Goal: Task Accomplishment & Management: Use online tool/utility

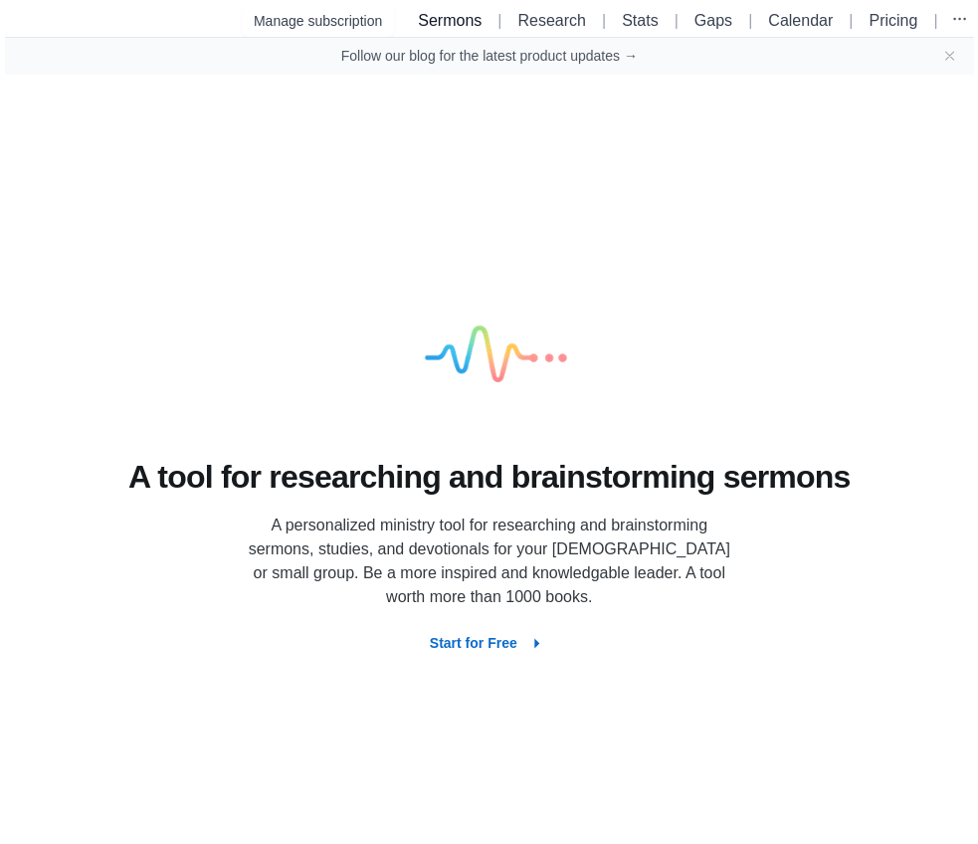
click at [458, 20] on link "Sermons" at bounding box center [450, 20] width 64 height 17
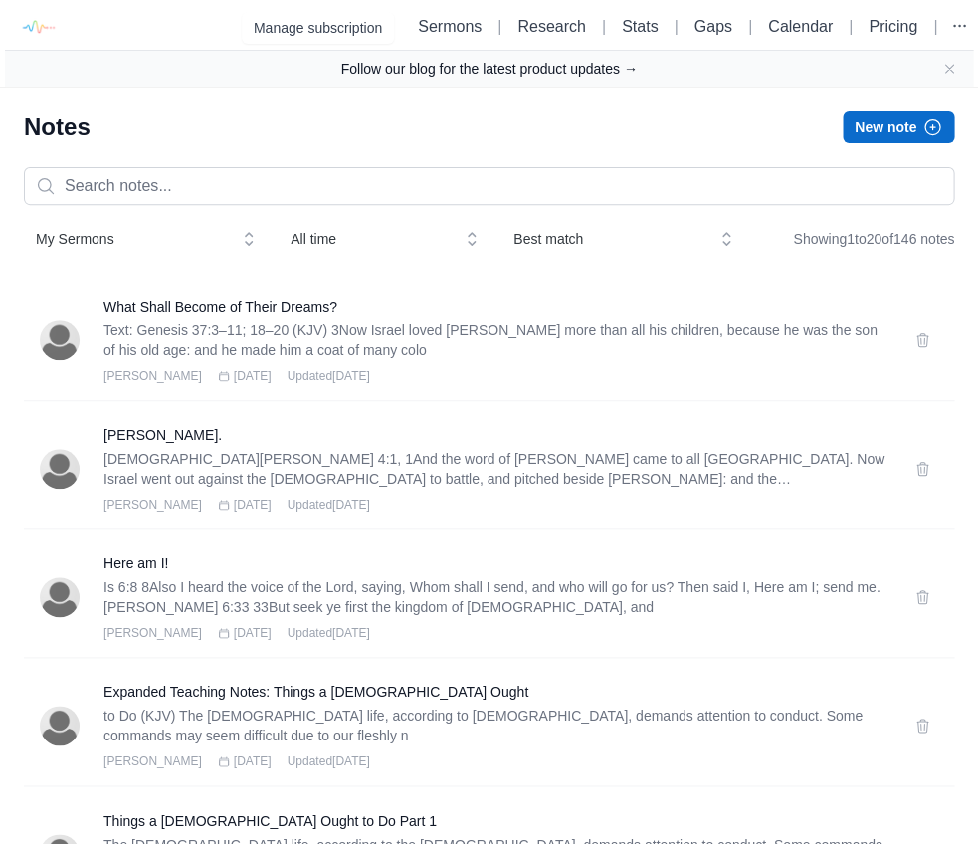
click at [604, 68] on link "Follow our blog for the latest product updates →" at bounding box center [488, 69] width 296 height 20
click at [964, 28] on icon "button" at bounding box center [959, 26] width 20 height 20
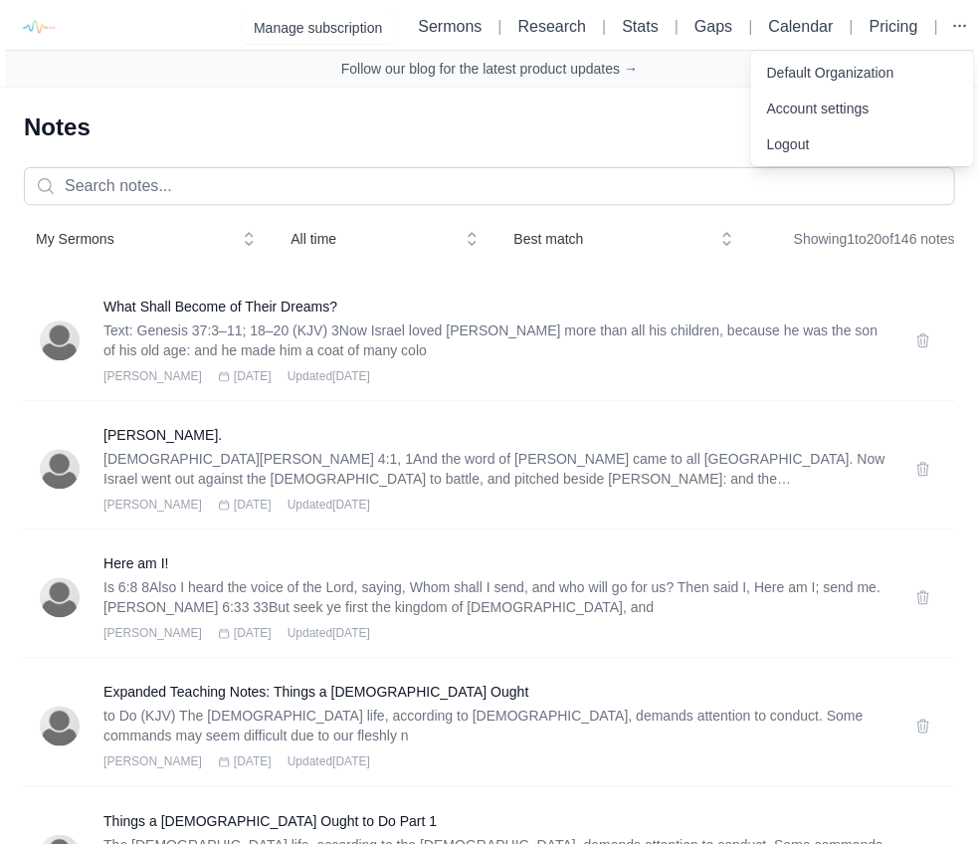
click at [875, 107] on link "Account settings" at bounding box center [861, 109] width 223 height 36
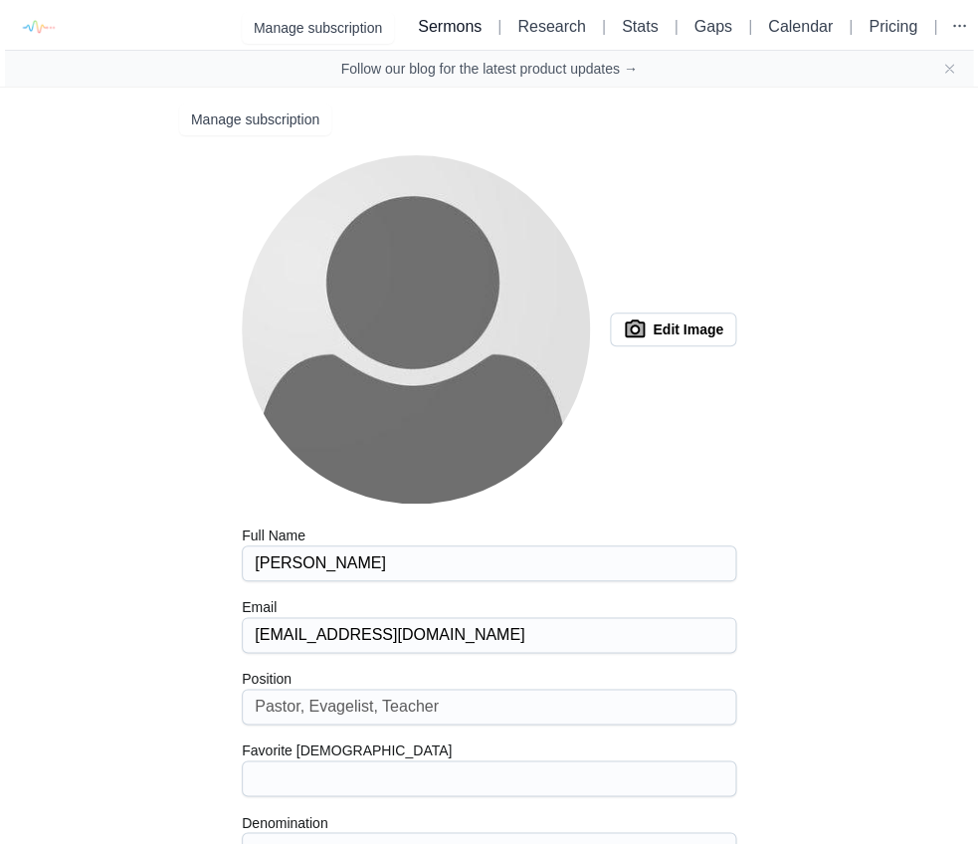
click at [450, 25] on link "Sermons" at bounding box center [450, 26] width 64 height 17
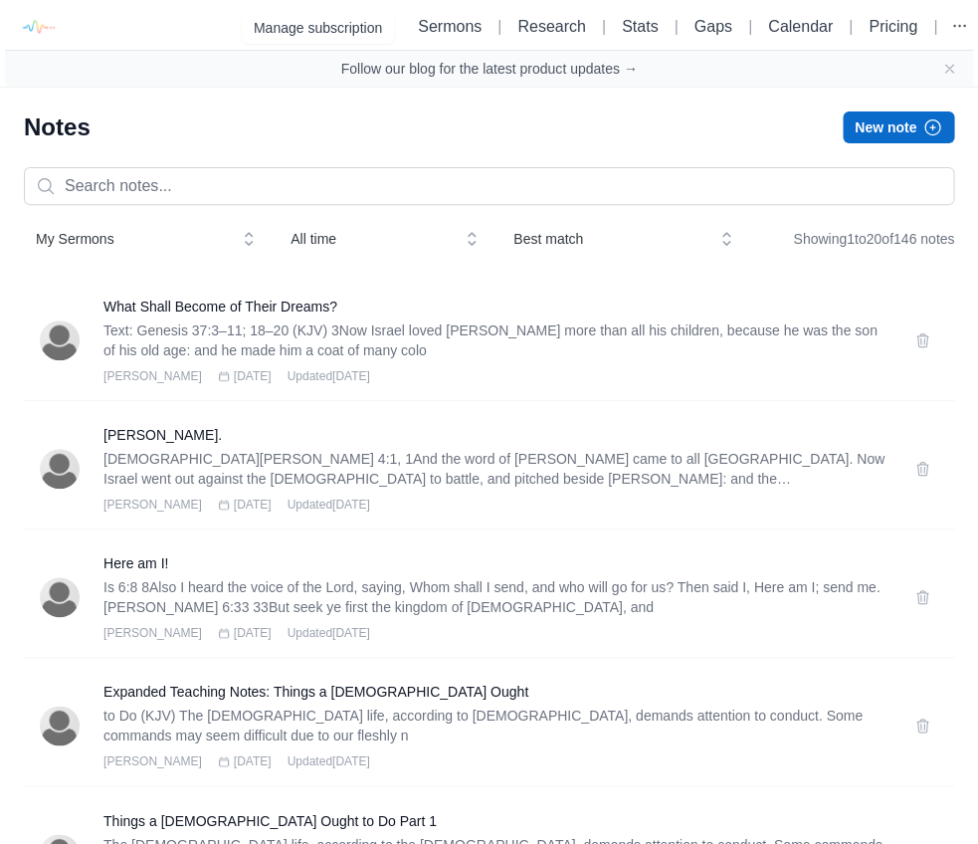
click at [901, 131] on button "New note" at bounding box center [898, 127] width 111 height 32
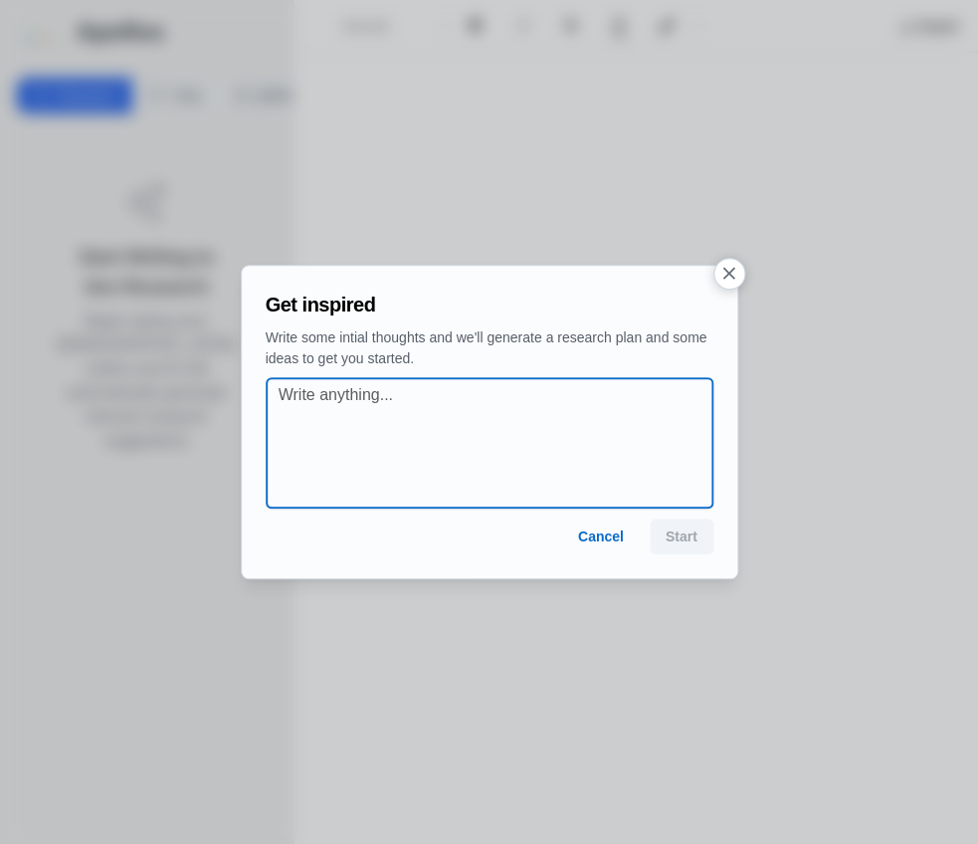
click at [455, 410] on textarea at bounding box center [496, 442] width 434 height 119
type textarea "how can I import a message pdf"
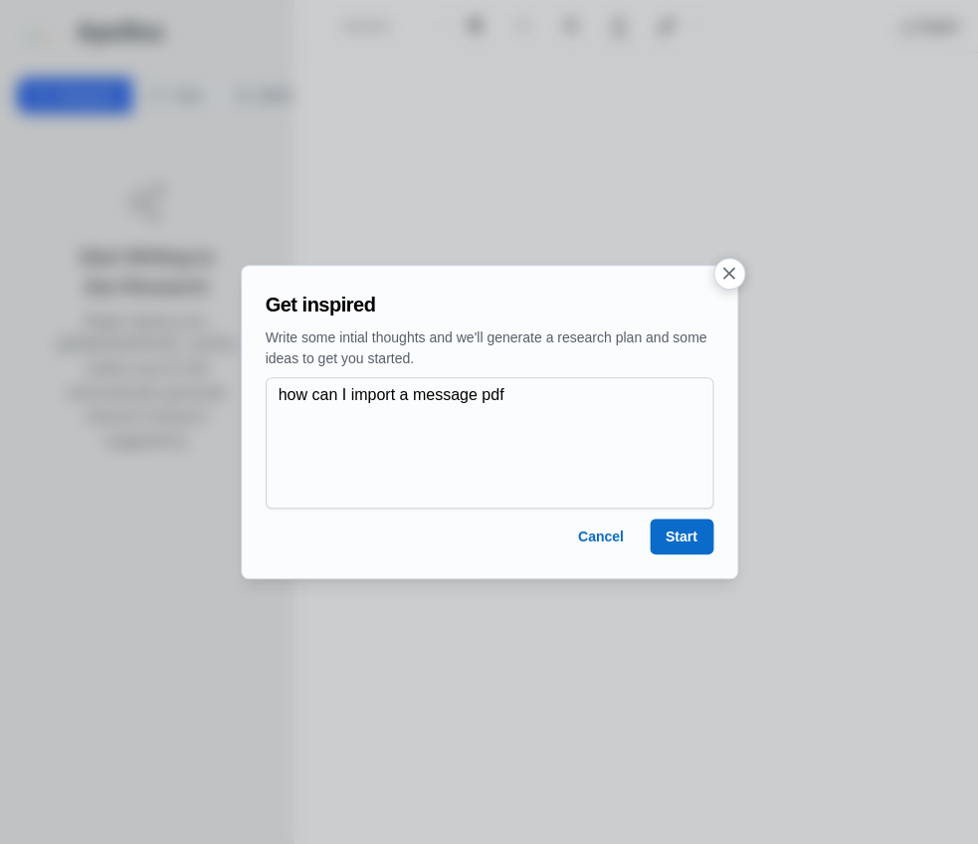
click at [691, 539] on button "Start" at bounding box center [682, 536] width 64 height 36
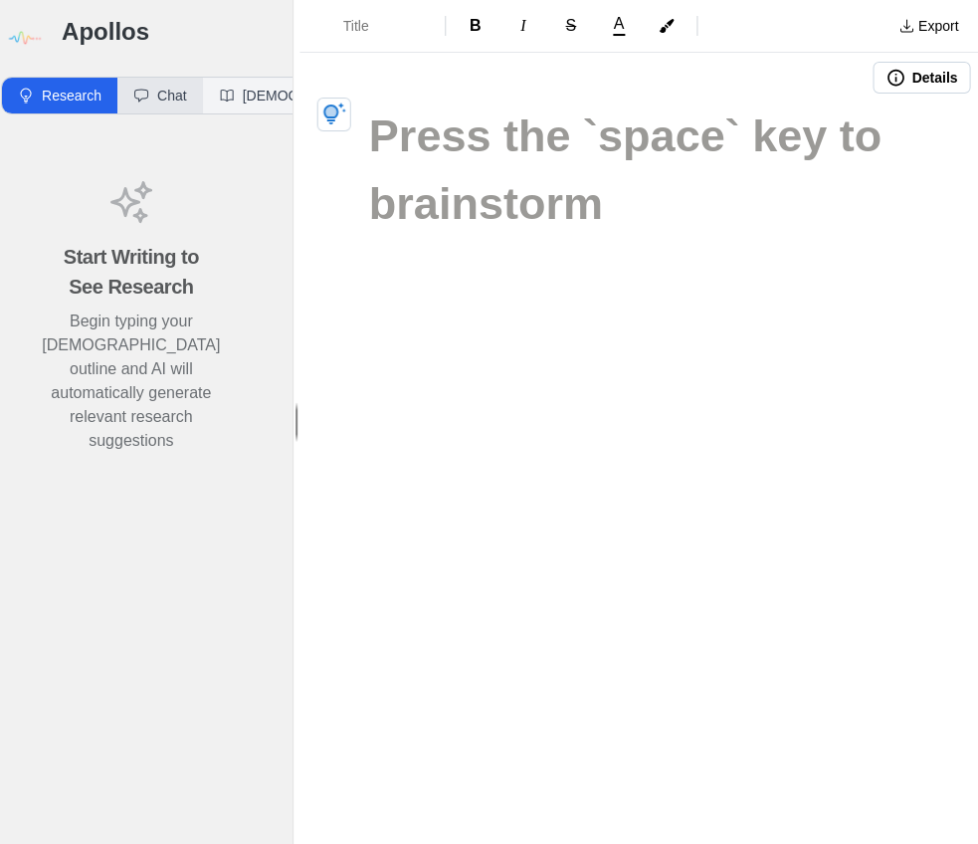
scroll to position [0, 14]
click at [181, 94] on button "Chat" at bounding box center [161, 96] width 86 height 36
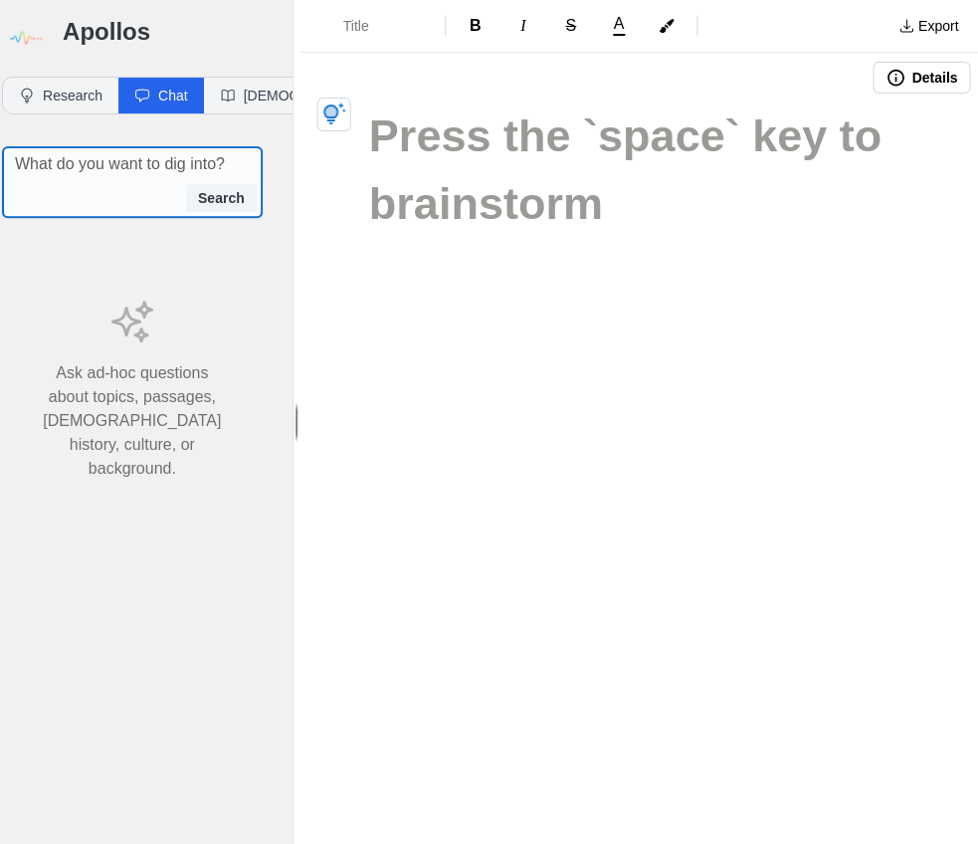
click at [129, 170] on textarea at bounding box center [138, 164] width 247 height 24
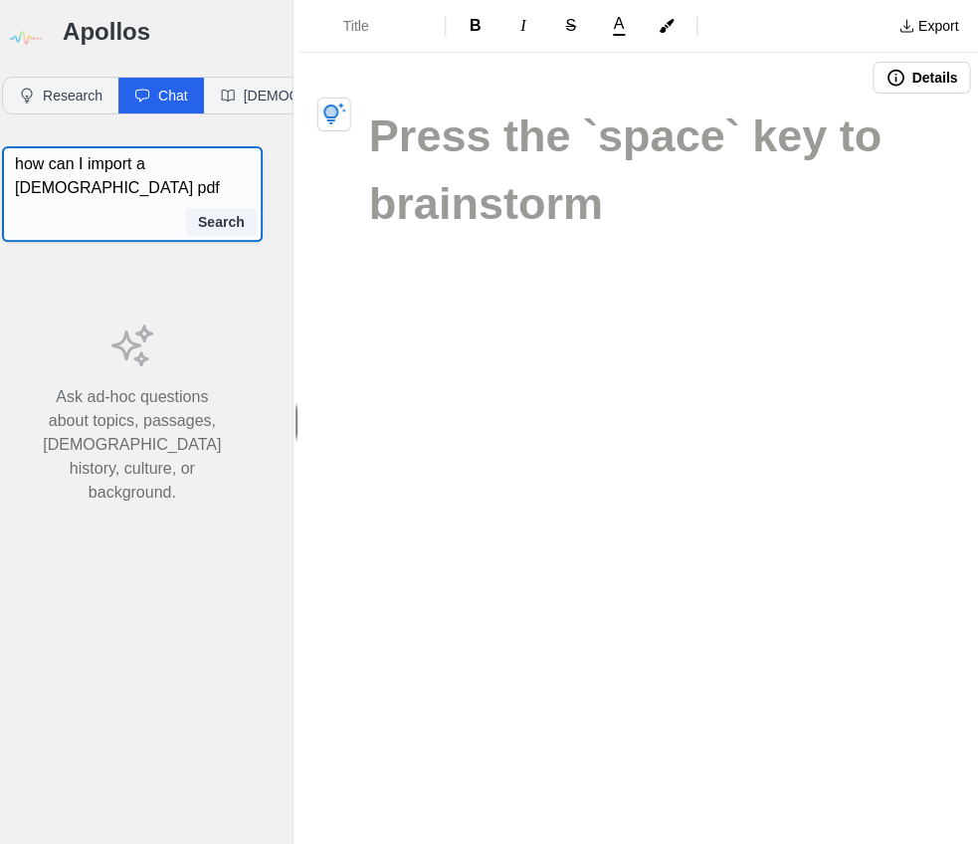
type textarea "how can I import a [DEMOGRAPHIC_DATA] pdf"
click at [229, 223] on button "Search" at bounding box center [221, 222] width 71 height 28
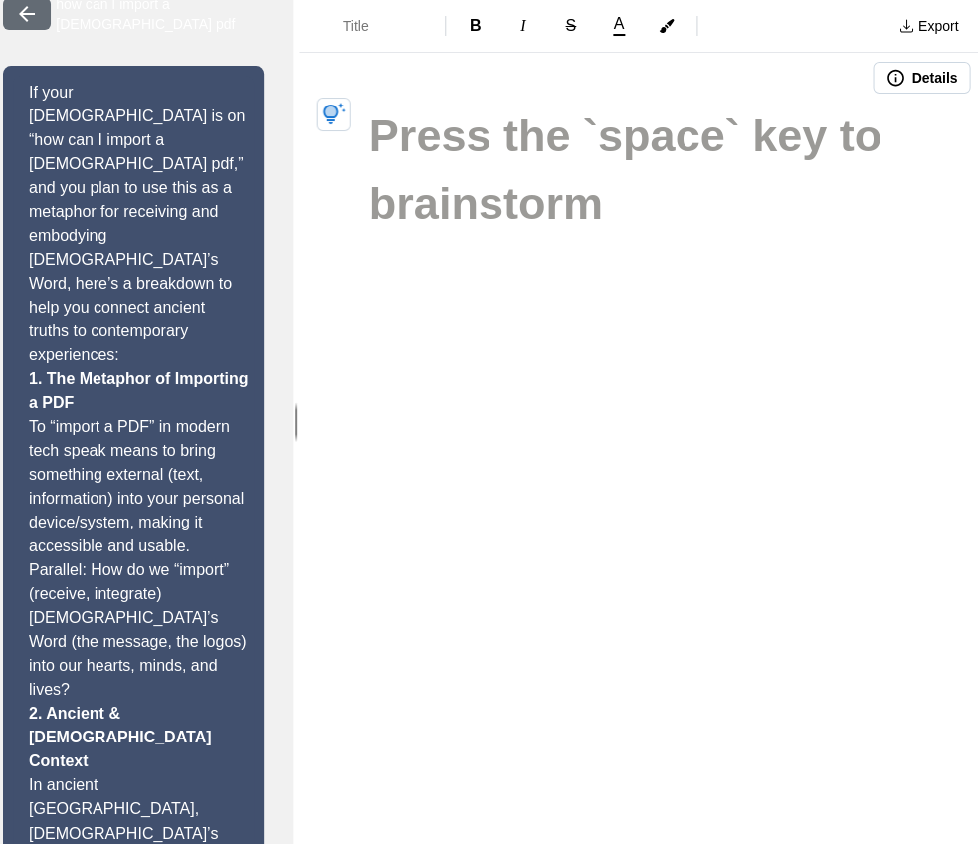
scroll to position [-1, 13]
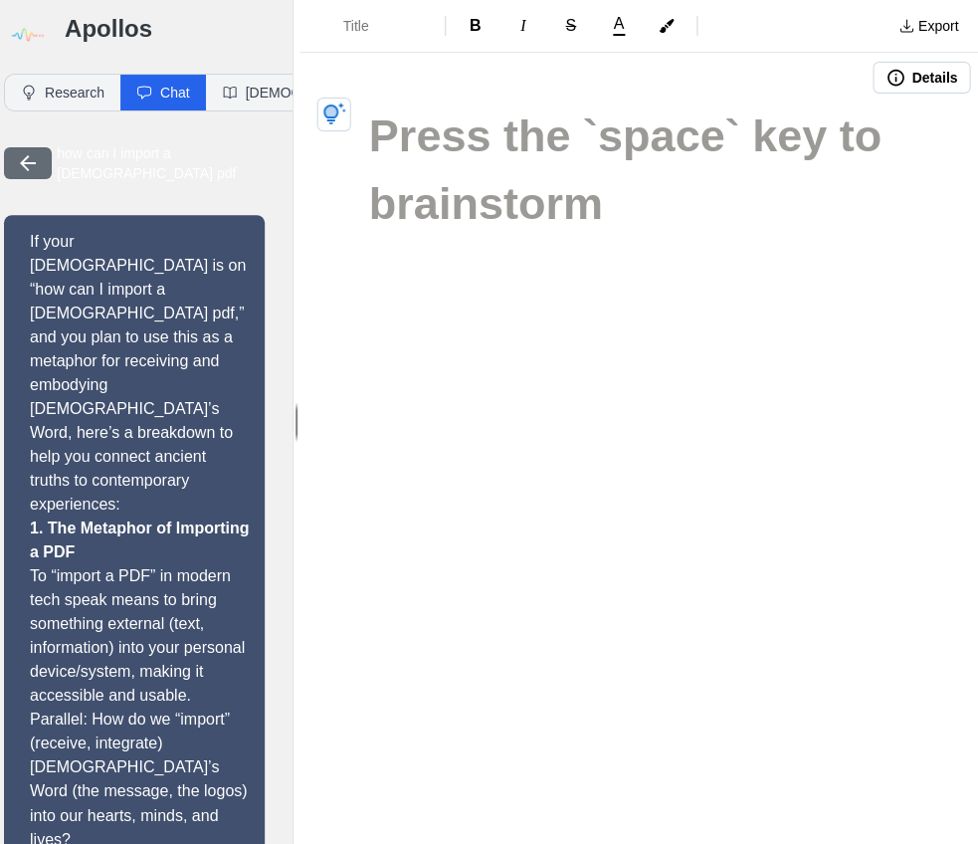
click at [39, 172] on button "button" at bounding box center [28, 163] width 48 height 32
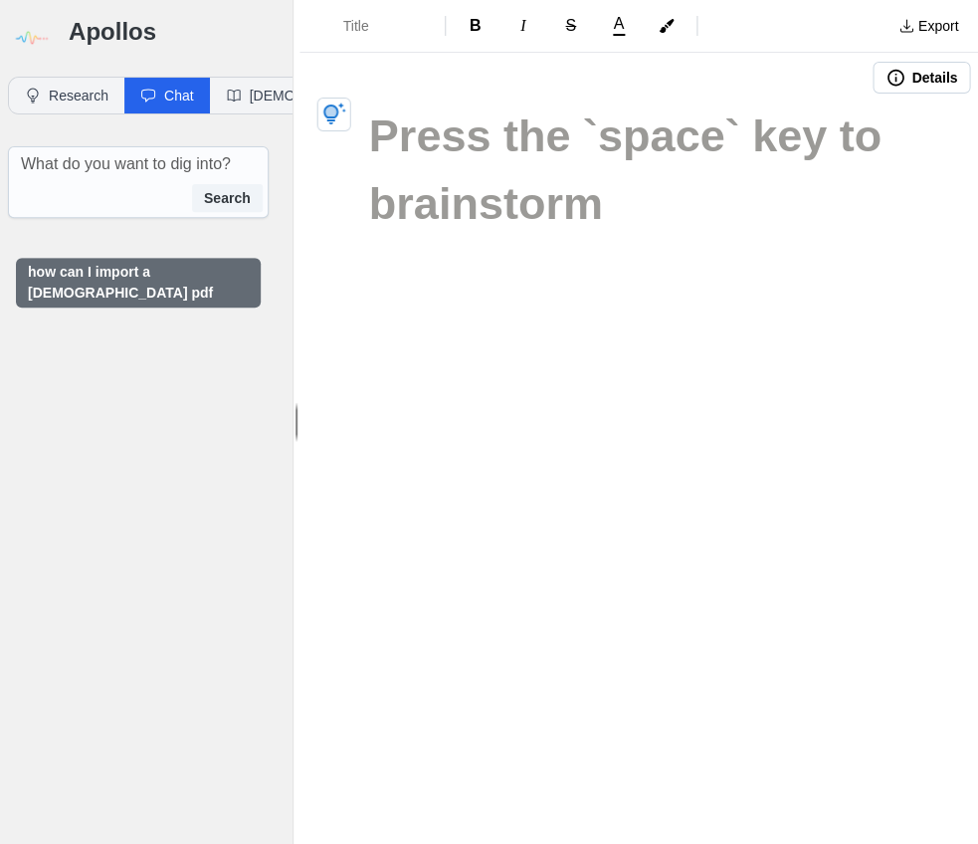
scroll to position [0, 0]
click at [936, 33] on button "Export" at bounding box center [928, 26] width 84 height 32
click at [636, 244] on div "Title B I S A Export PowerPoint Pulpit Mode EBook Print Details" at bounding box center [638, 422] width 678 height 844
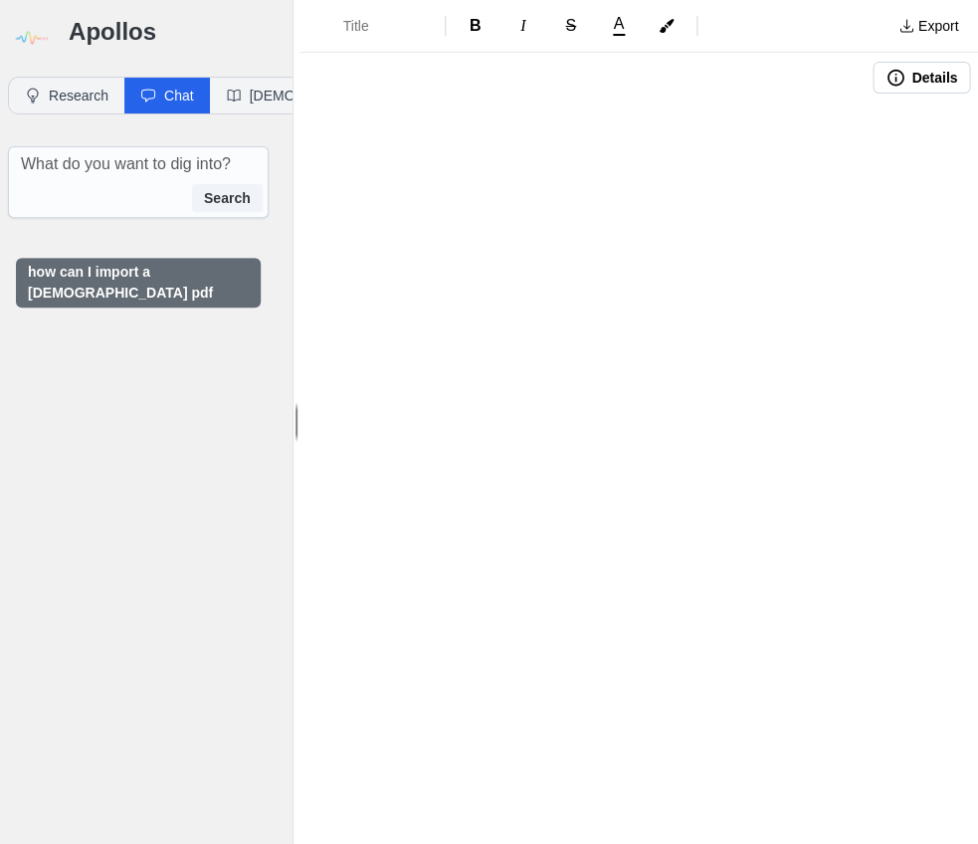
click at [386, 147] on h1 at bounding box center [638, 169] width 539 height 134
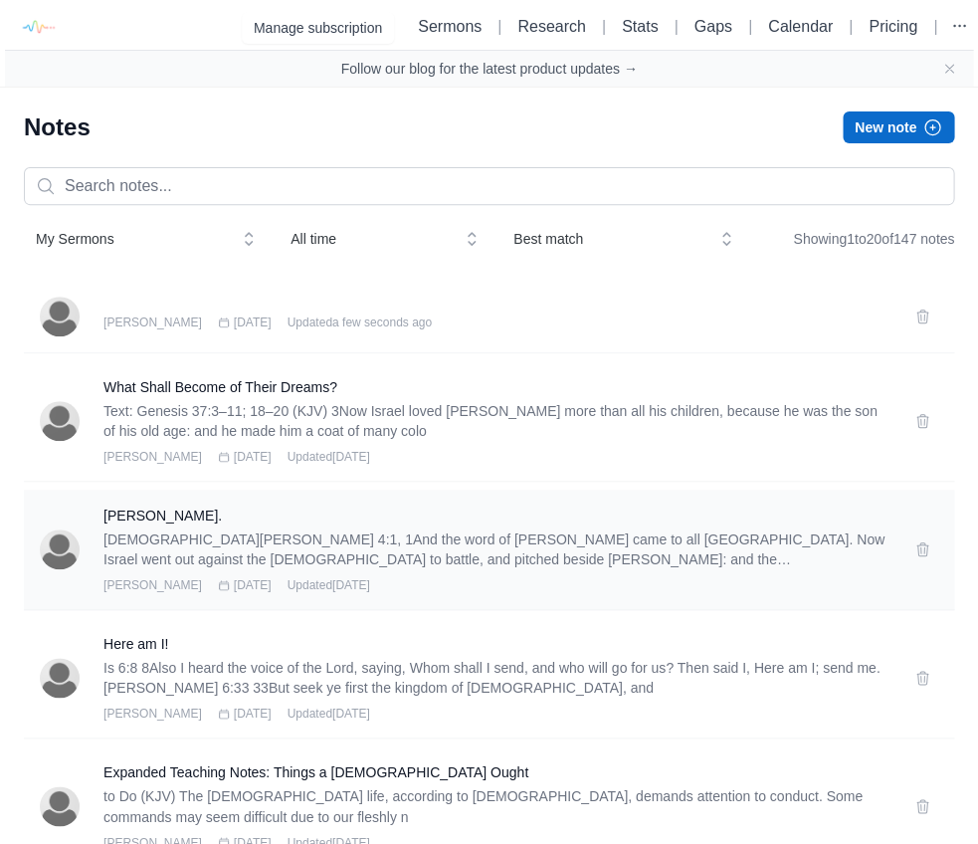
scroll to position [4, 0]
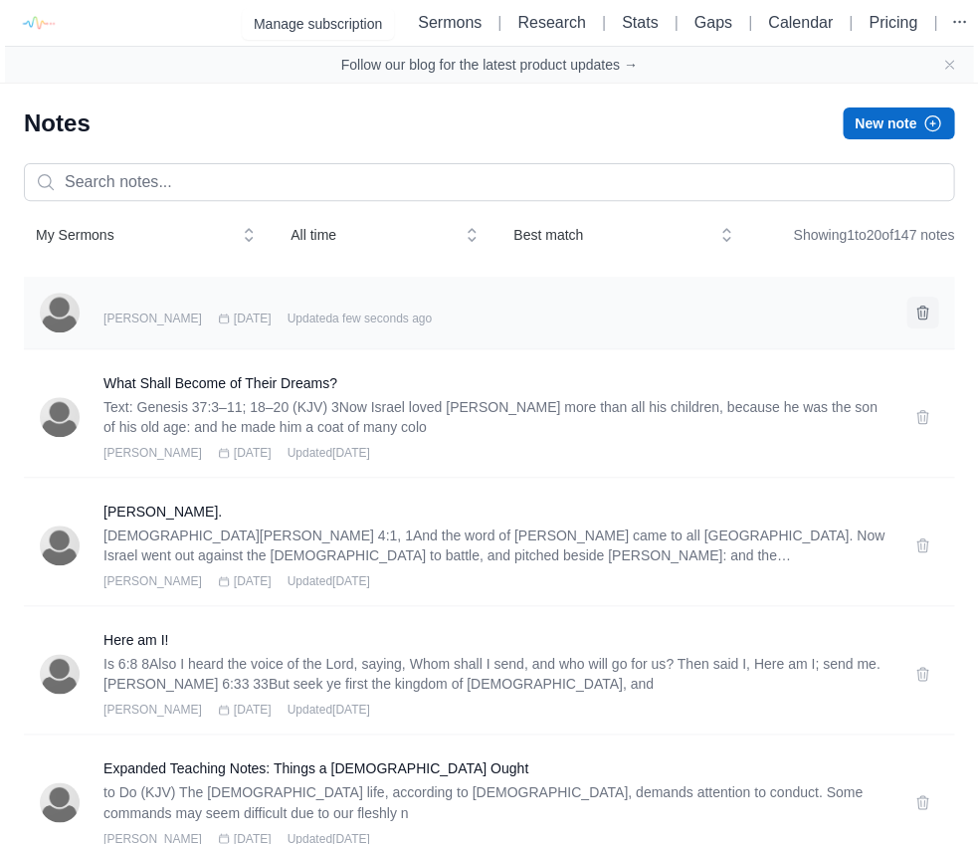
click at [925, 313] on icon at bounding box center [922, 311] width 11 height 13
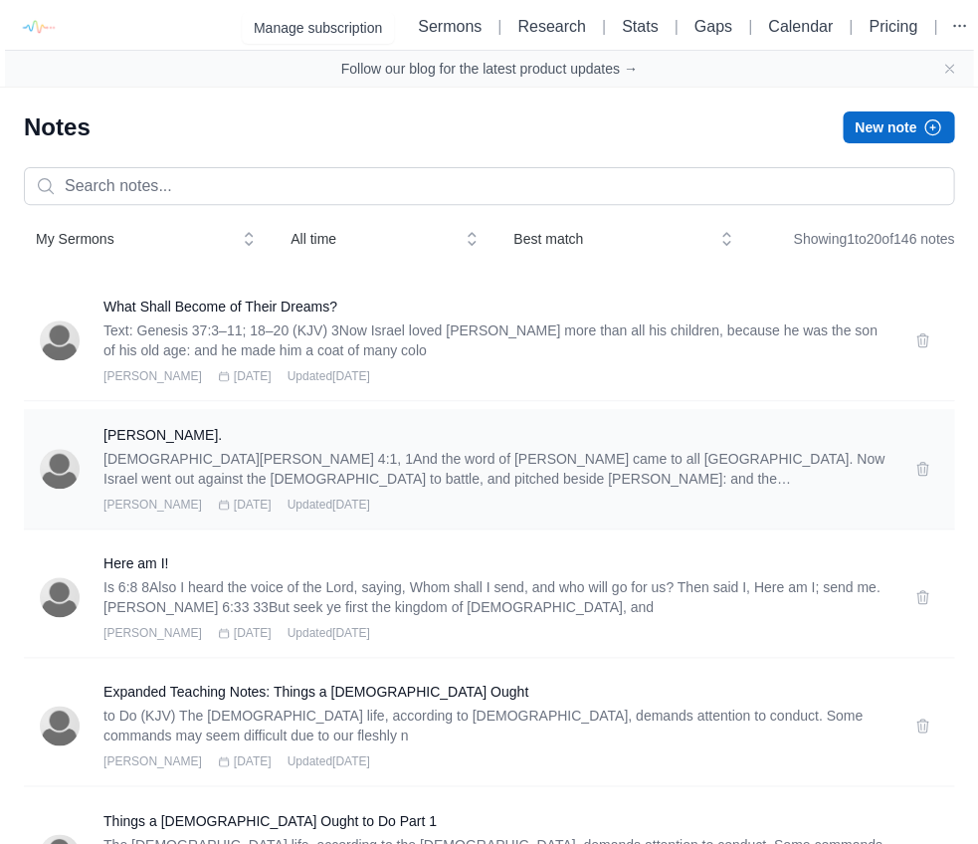
scroll to position [4, 0]
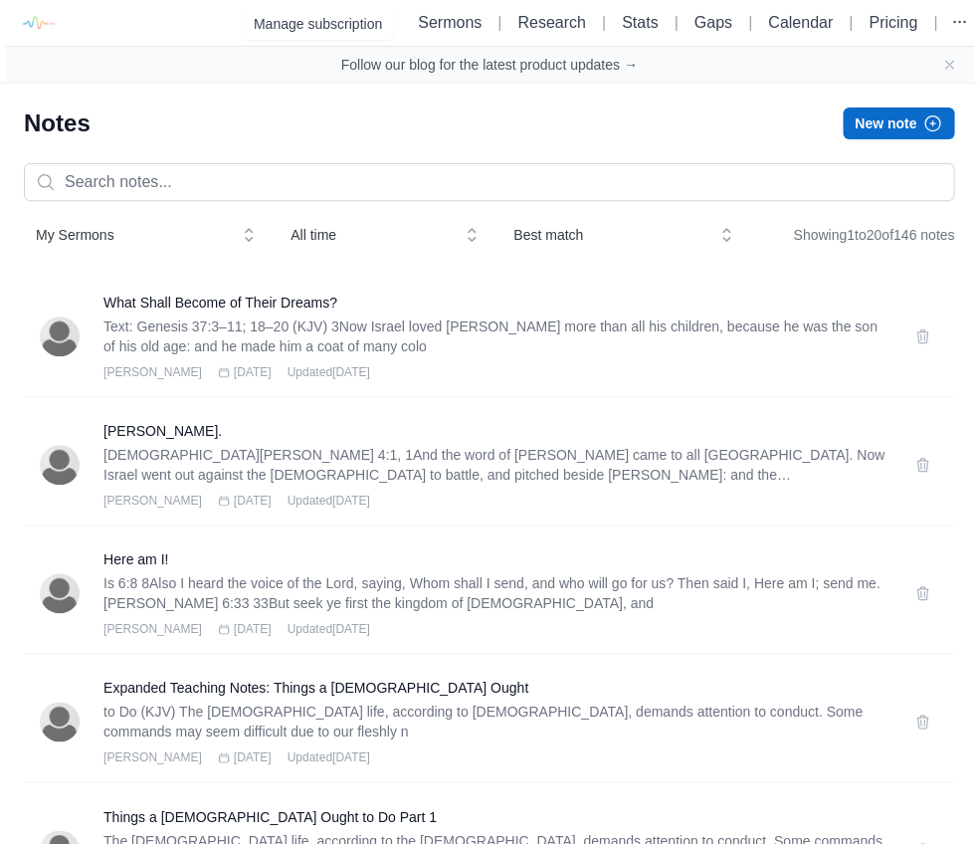
click at [888, 115] on button "New note" at bounding box center [898, 123] width 111 height 32
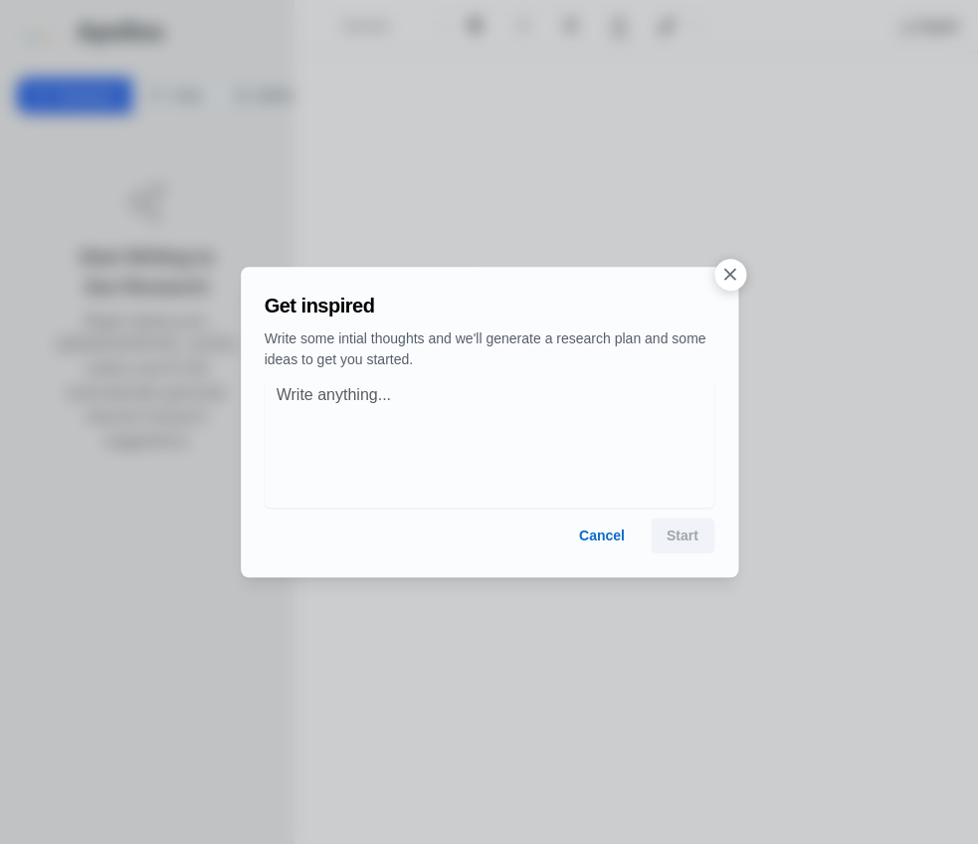
click at [581, 533] on button "Cancel" at bounding box center [602, 535] width 78 height 36
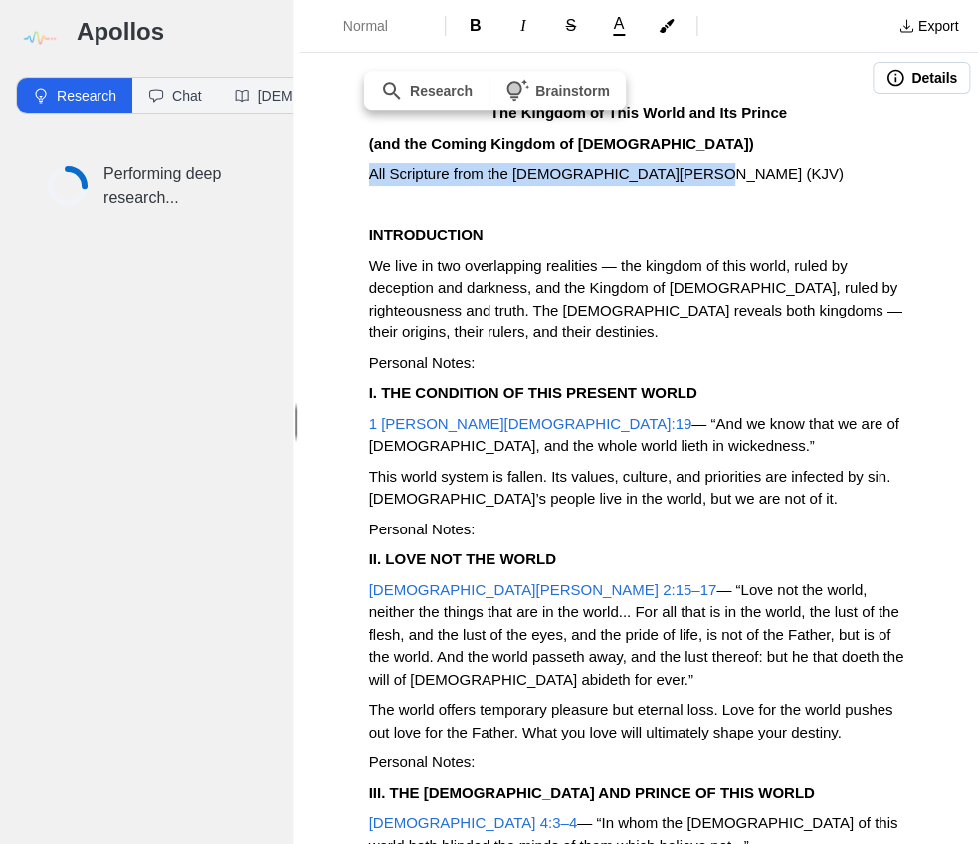
drag, startPoint x: 691, startPoint y: 177, endPoint x: 358, endPoint y: 158, distance: 333.8
click at [358, 158] on div "The Kingdom of This World and Its Prince (and the Coming Kingdom of Christ) All…" at bounding box center [638, 584] width 678 height 964
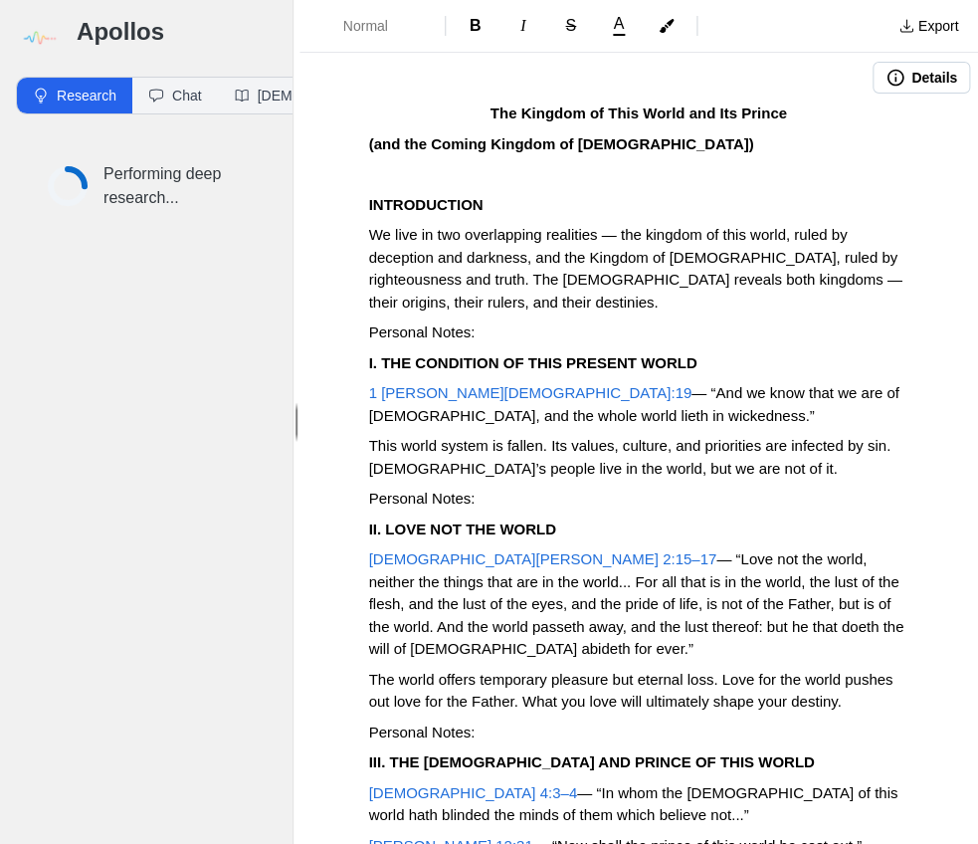
click at [493, 111] on strong "The Kingdom of This World and Its Prince" at bounding box center [638, 112] width 296 height 17
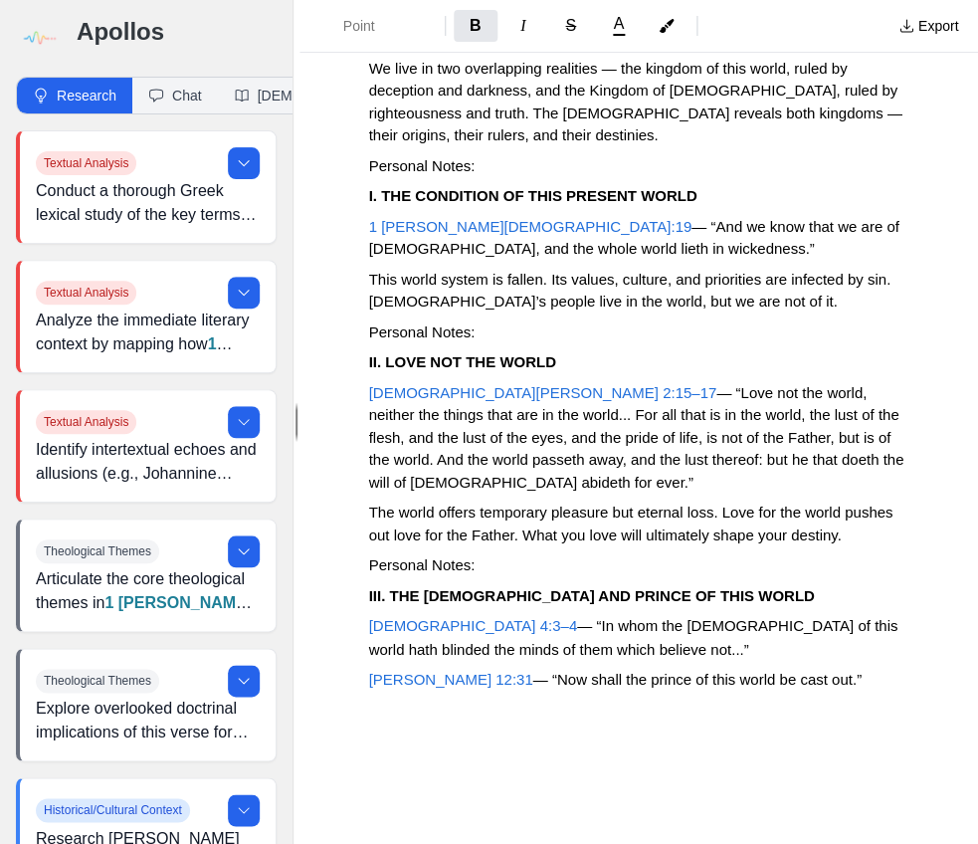
click at [789, 668] on p "John 12:31 — “Now shall the prince of this world be cast out.”" at bounding box center [638, 679] width 539 height 23
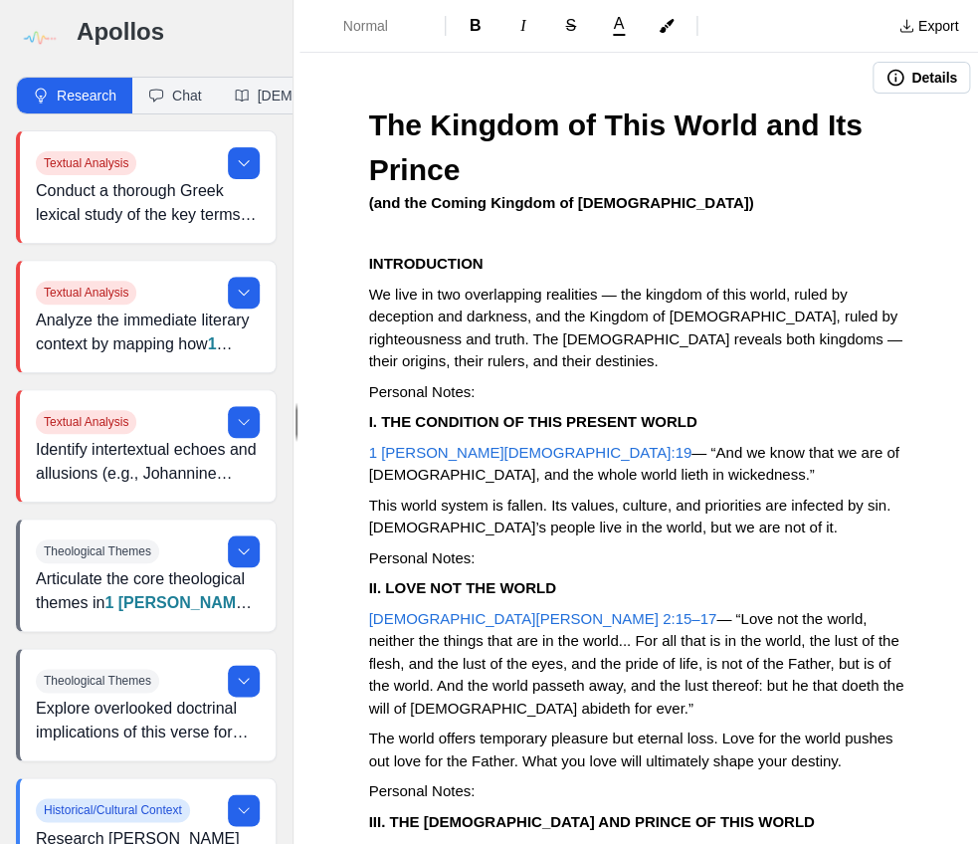
click at [512, 390] on p "Personal Notes:" at bounding box center [638, 392] width 539 height 23
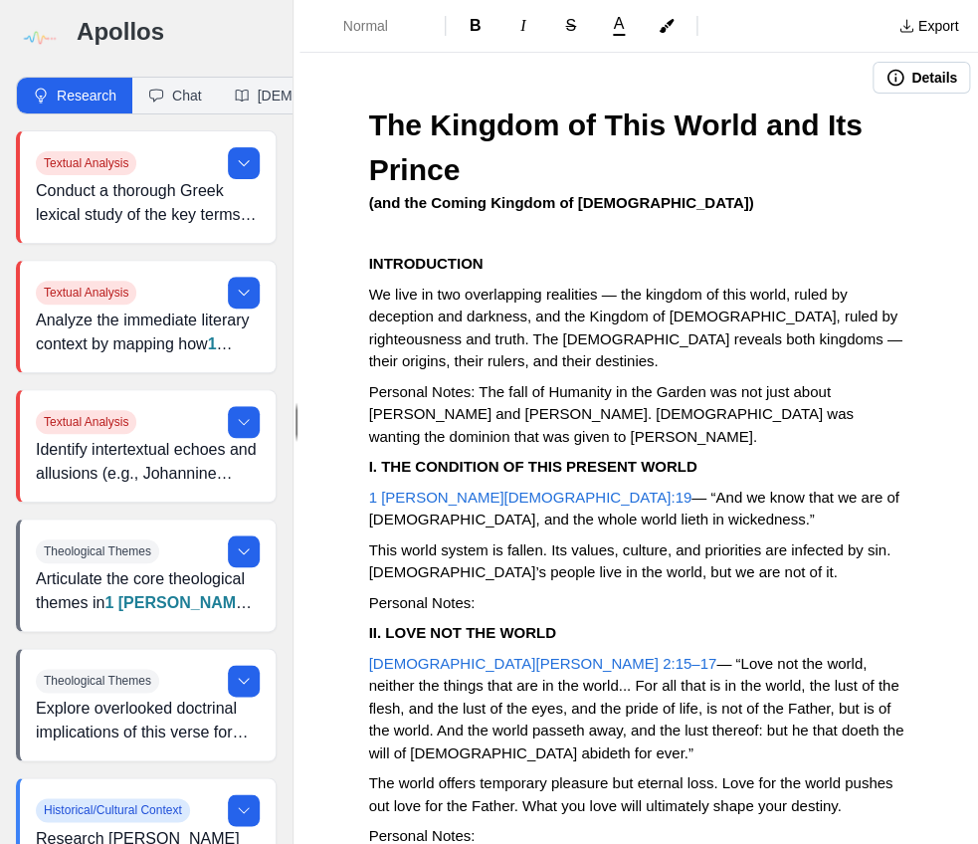
scroll to position [1, 0]
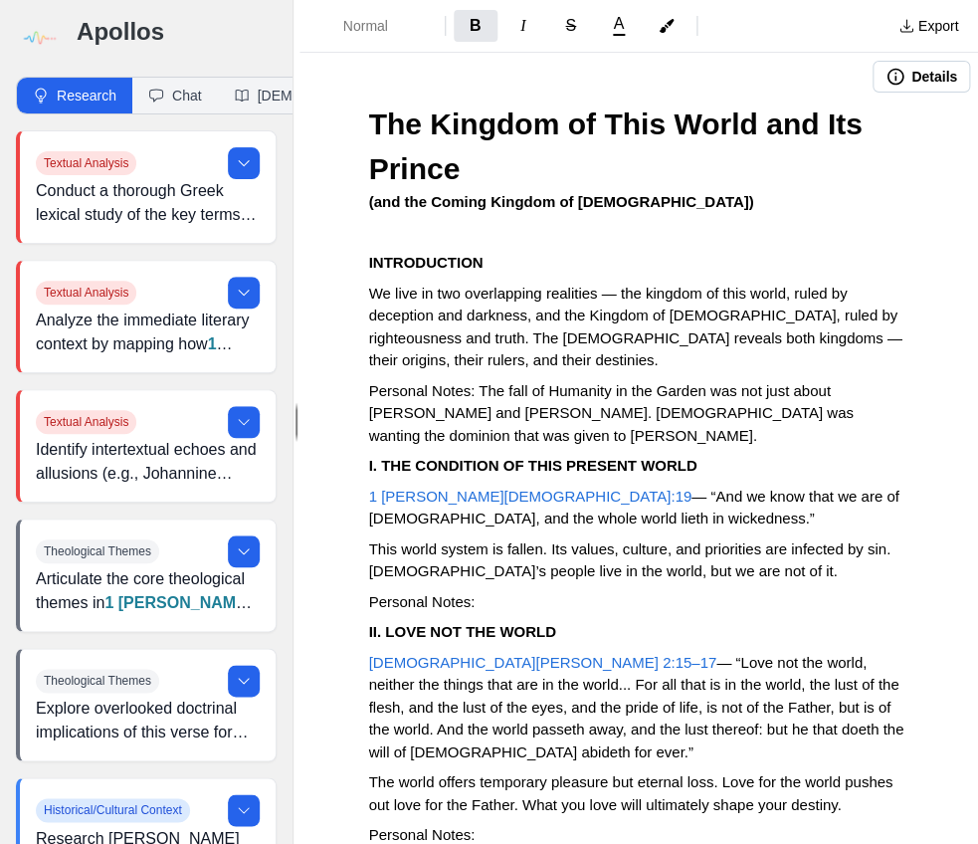
click at [641, 204] on p "(and the Coming Kingdom of Christ)" at bounding box center [638, 202] width 539 height 23
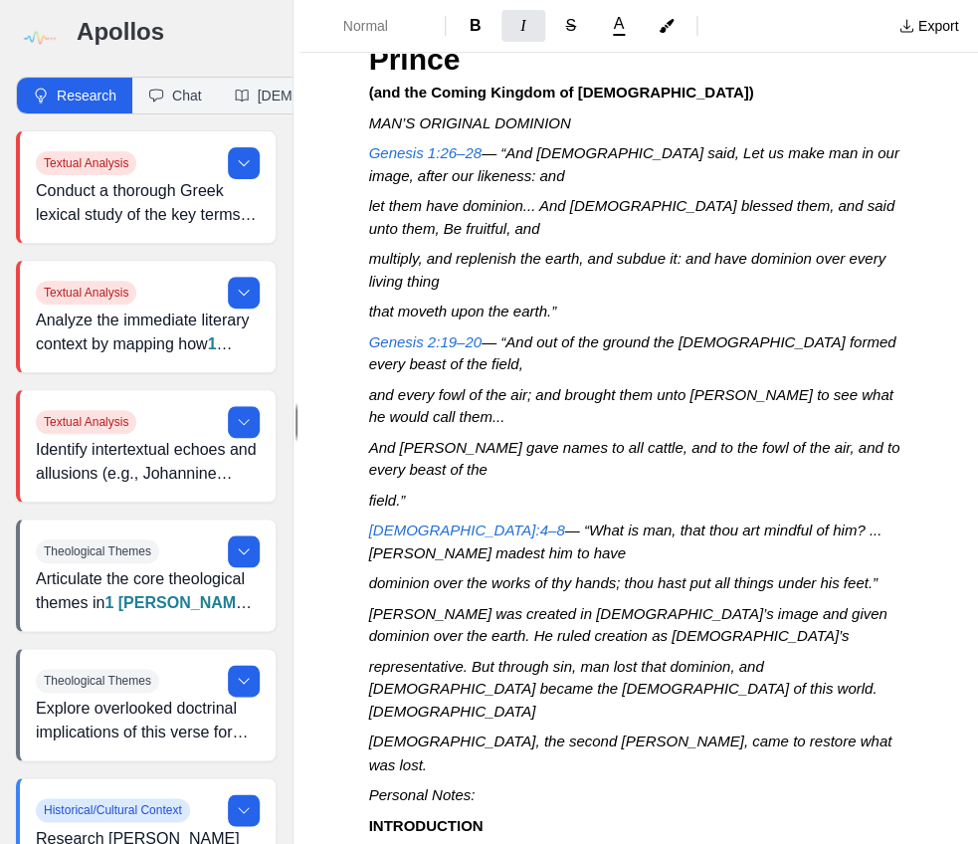
scroll to position [74, 0]
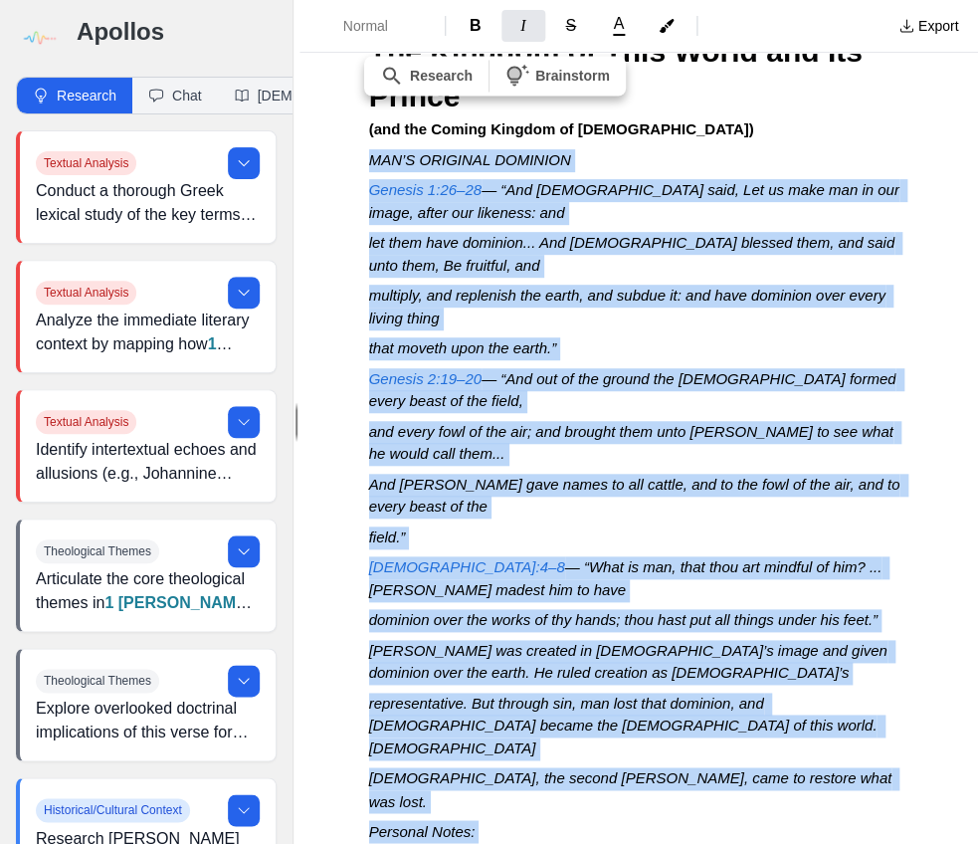
drag, startPoint x: 370, startPoint y: 155, endPoint x: 579, endPoint y: 795, distance: 672.9
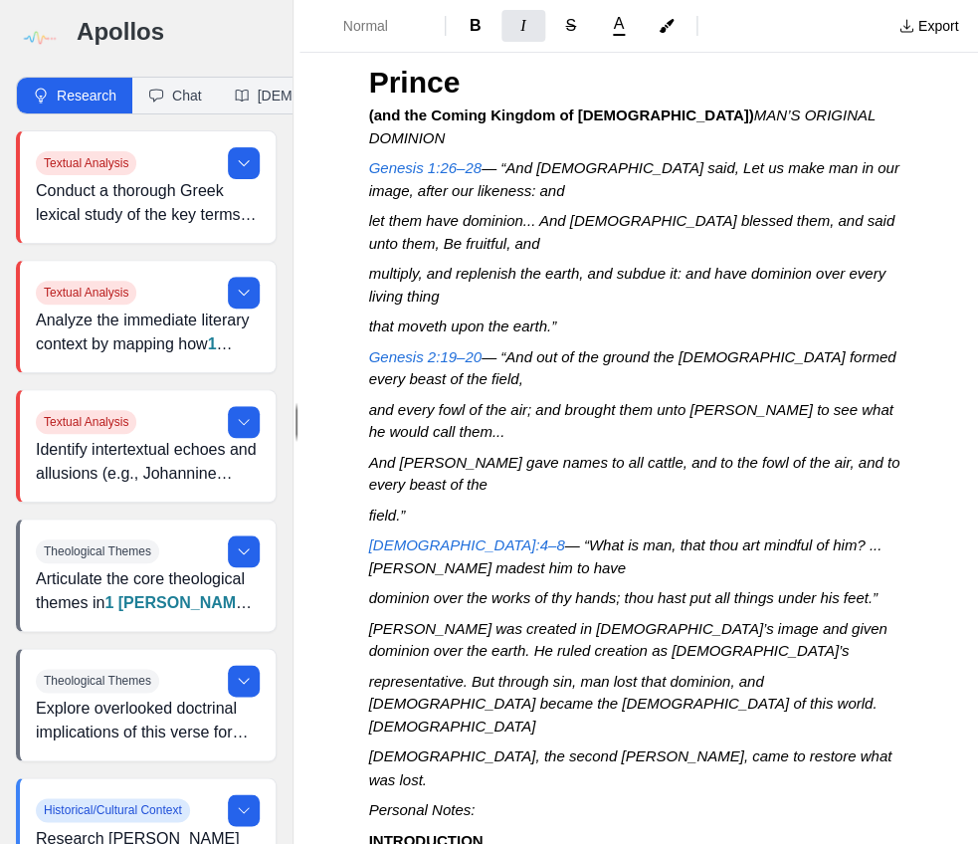
scroll to position [87, 0]
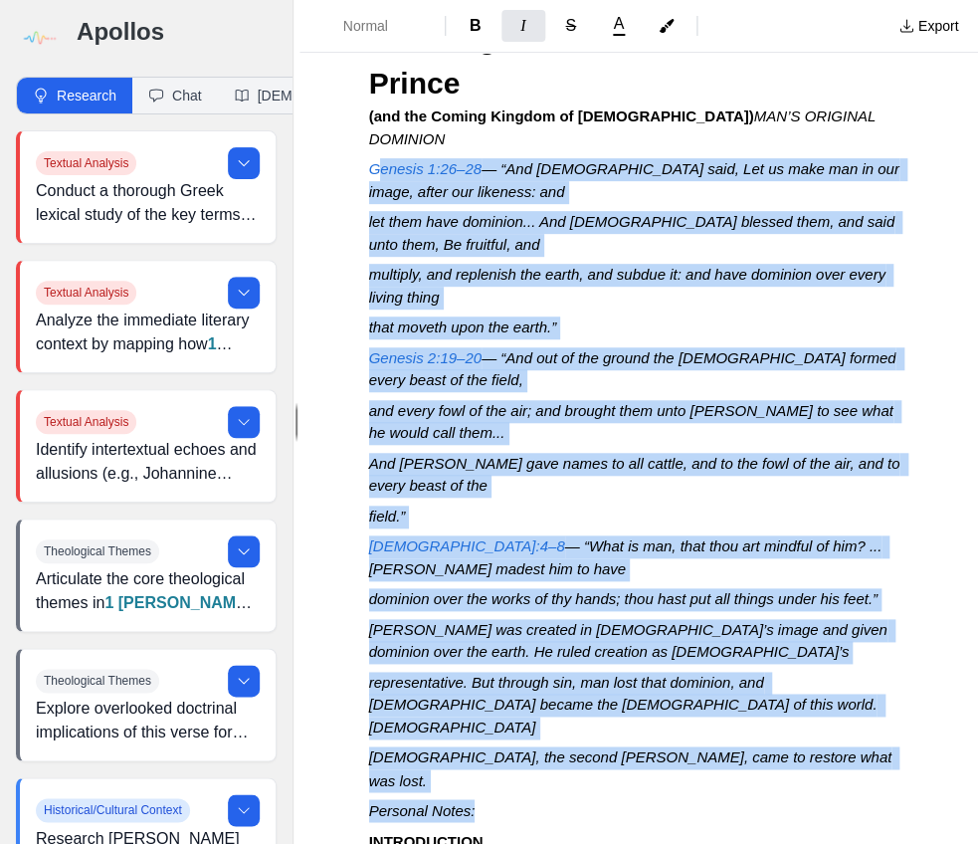
drag, startPoint x: 390, startPoint y: 151, endPoint x: 480, endPoint y: 742, distance: 597.7
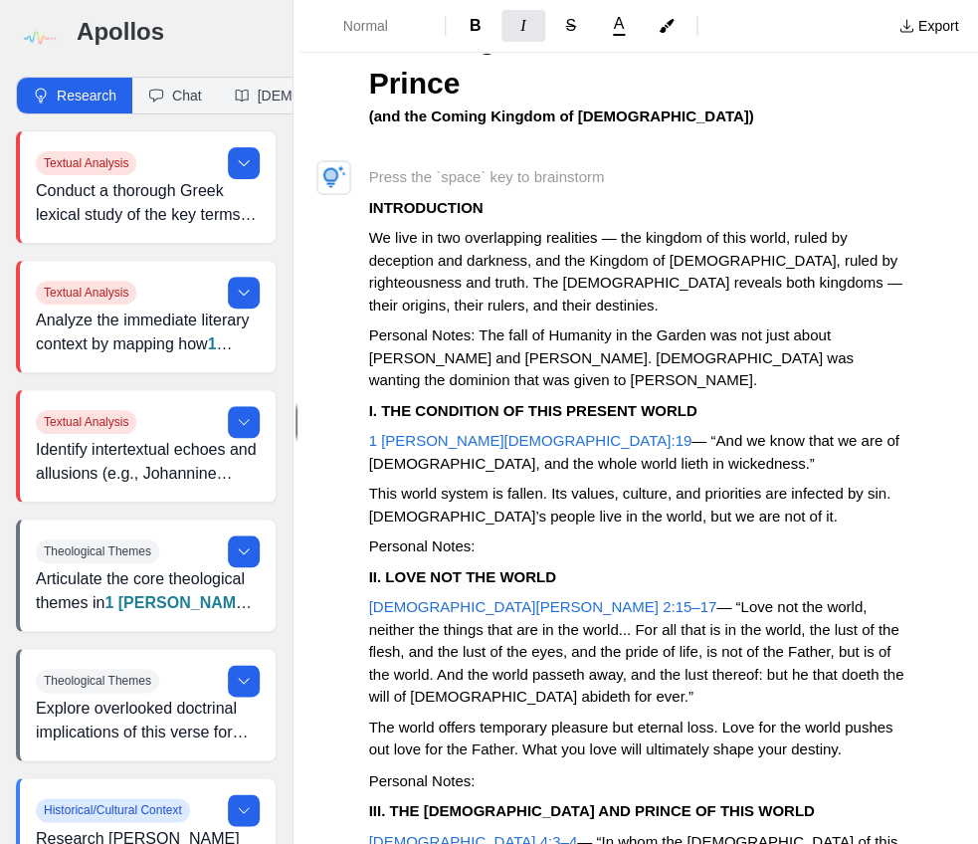
click at [403, 143] on p at bounding box center [638, 147] width 539 height 23
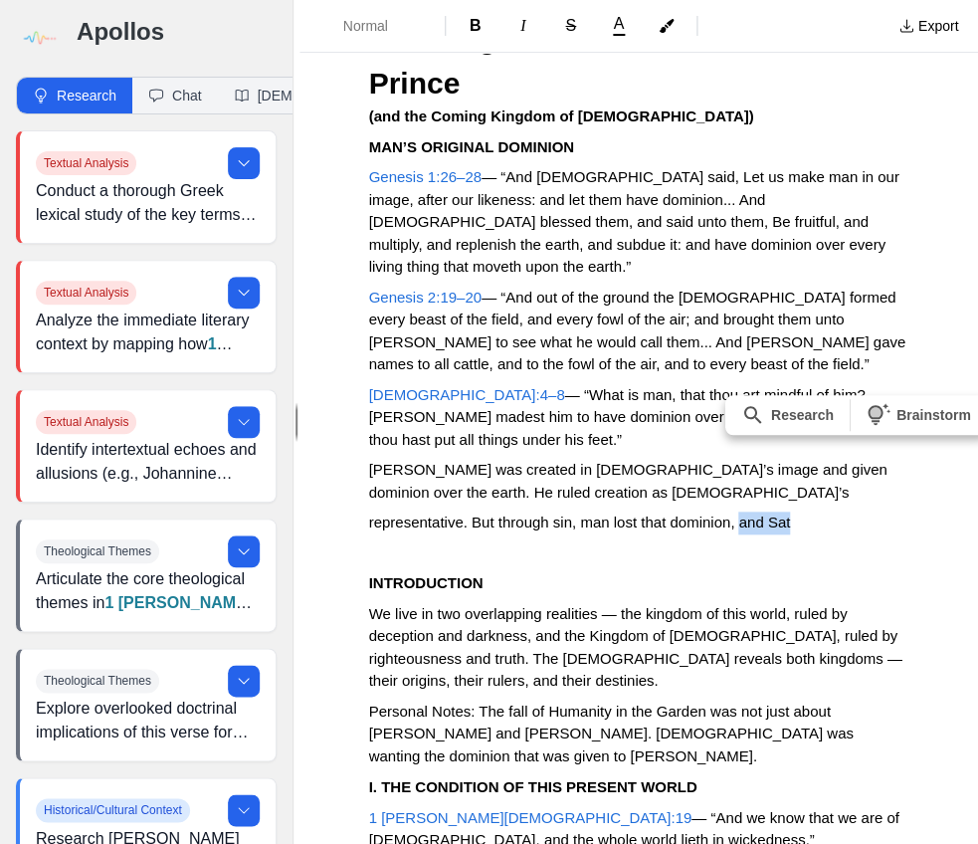
drag, startPoint x: 740, startPoint y: 499, endPoint x: 800, endPoint y: 498, distance: 59.7
click at [800, 511] on p "representative. But through sin, man lost that dominion, and Sat" at bounding box center [638, 522] width 539 height 23
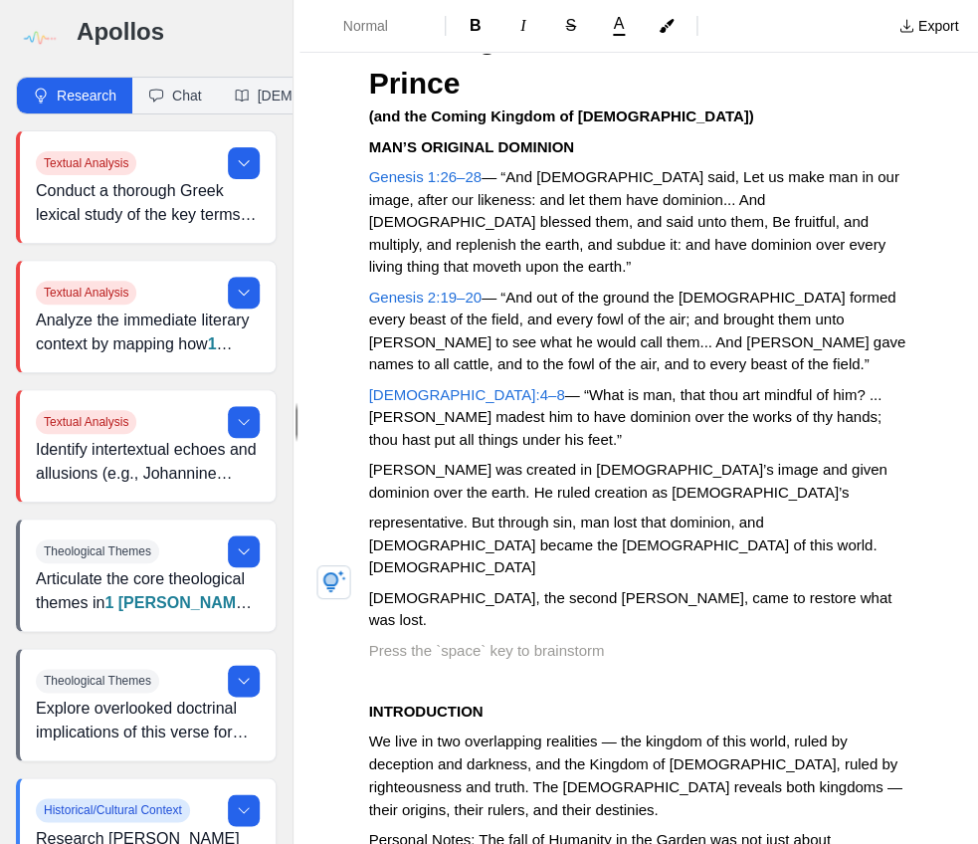
click at [486, 519] on span "representative. But through sin, man lost that dominion, and Satan became the g…" at bounding box center [625, 544] width 512 height 62
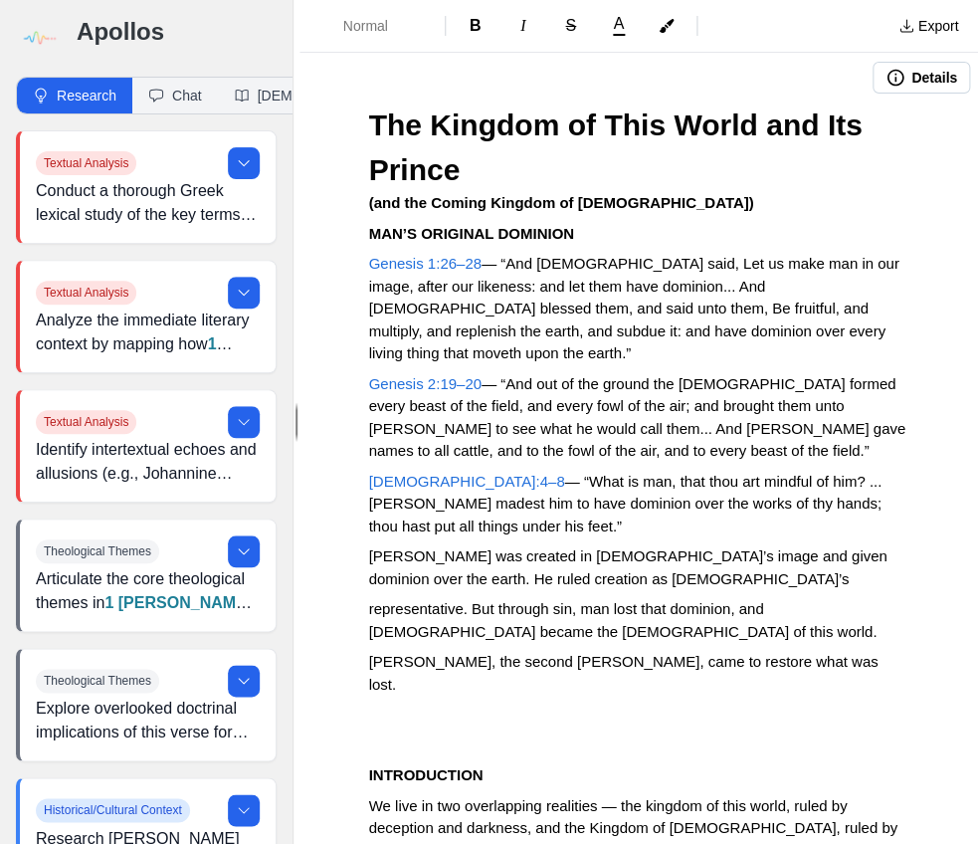
scroll to position [0, 0]
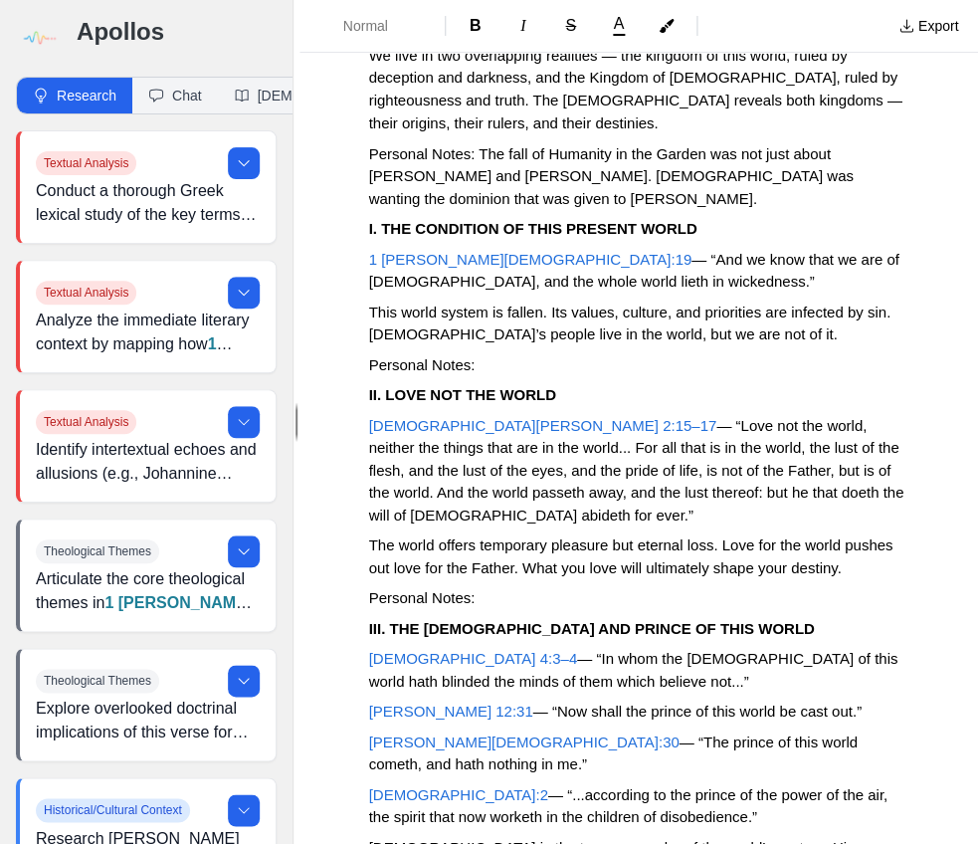
click at [527, 586] on p "Personal Notes:" at bounding box center [638, 597] width 539 height 23
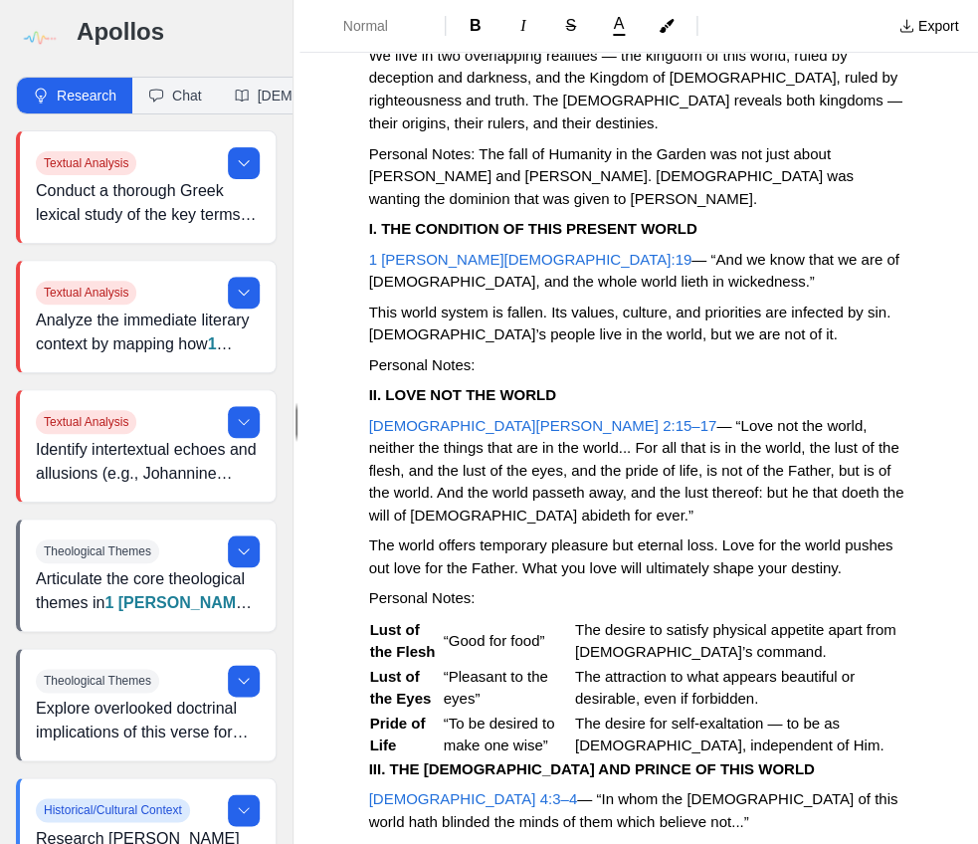
click at [800, 618] on p "The desire to satisfy physical appetite apart from God’s command." at bounding box center [741, 640] width 332 height 45
click at [454, 667] on span "“Pleasant to the eyes”" at bounding box center [498, 687] width 108 height 40
click at [394, 667] on strong "Lust of the Eyes" at bounding box center [401, 687] width 62 height 40
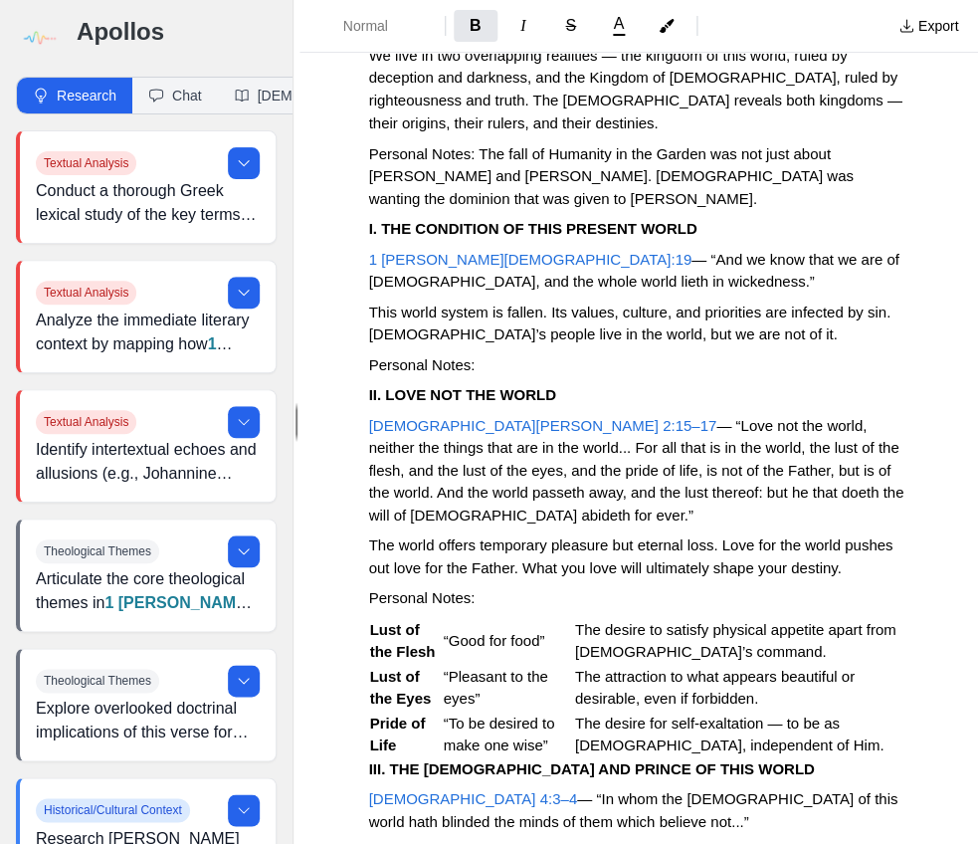
click at [370, 667] on strong "Lust of the Eyes" at bounding box center [401, 687] width 62 height 40
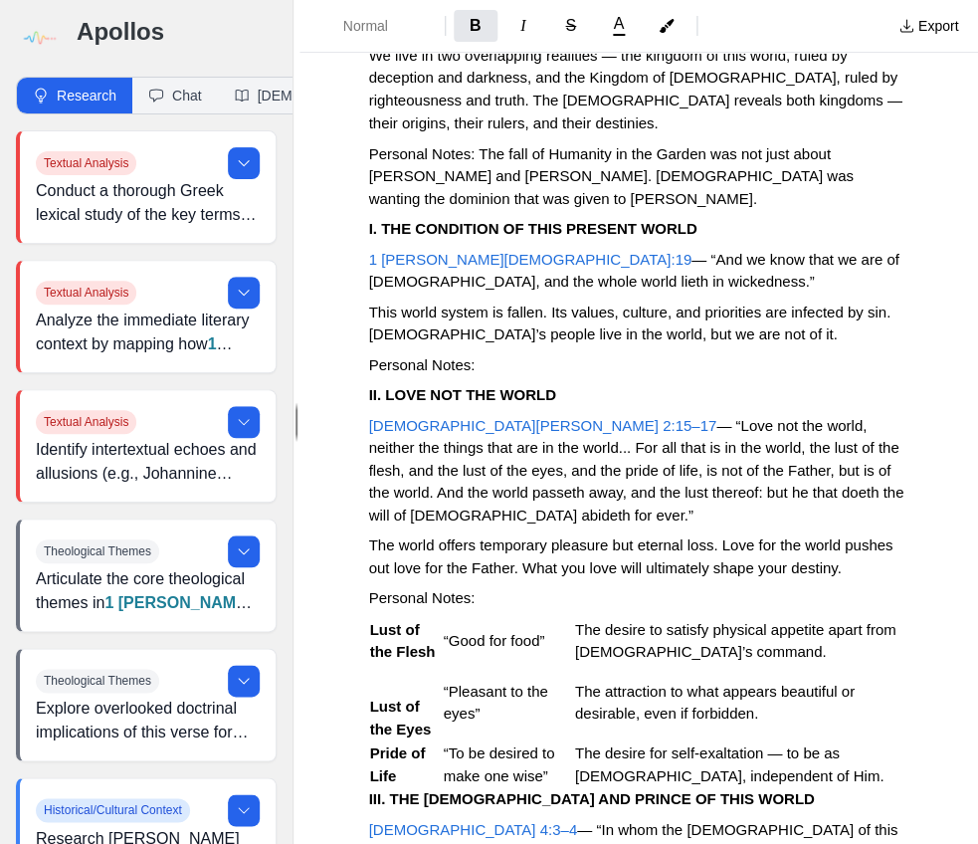
click at [370, 743] on strong "Pride of Life" at bounding box center [400, 763] width 60 height 40
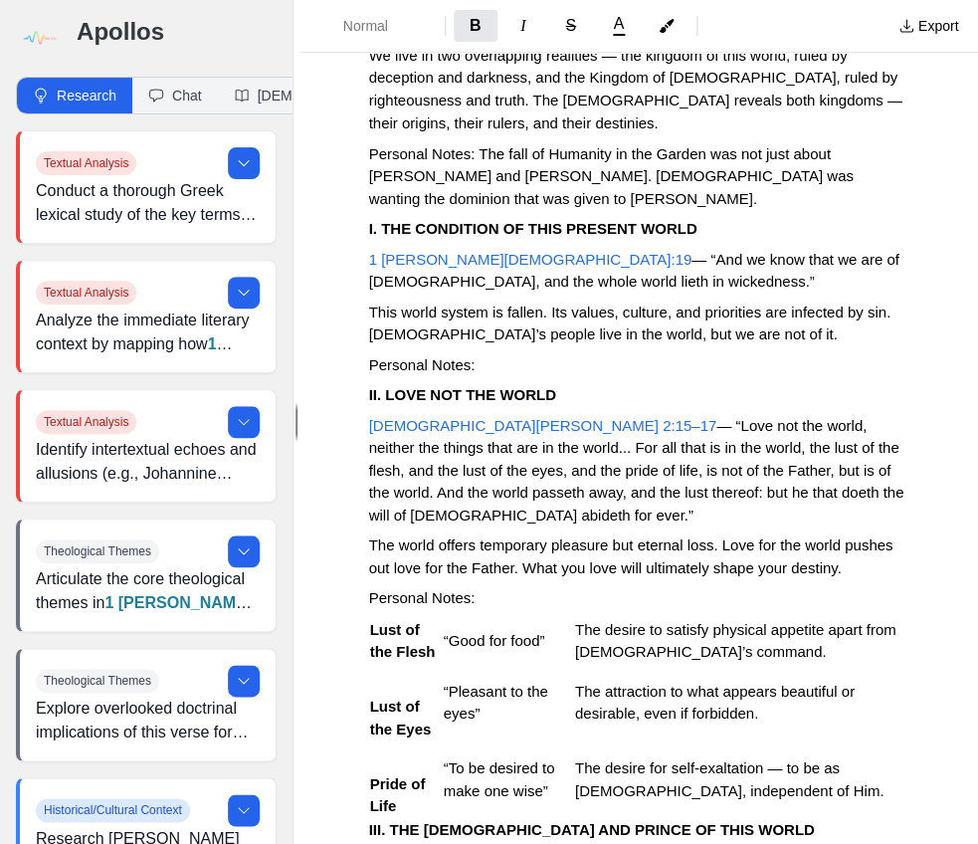
click at [448, 758] on span "“To be desired to make one wise”" at bounding box center [501, 778] width 115 height 40
click at [599, 758] on span "The desire for self-exaltation — to be as God, independent of Him." at bounding box center [729, 778] width 308 height 40
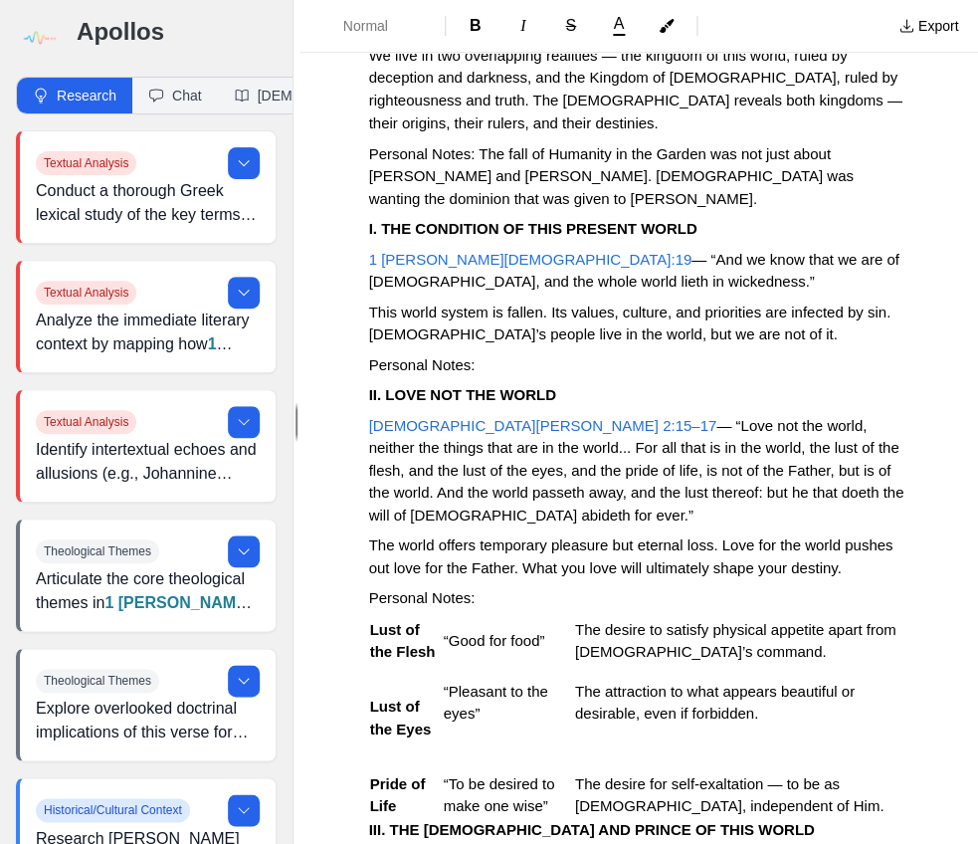
click at [454, 681] on span "“Pleasant to the eyes”" at bounding box center [498, 701] width 108 height 40
click at [448, 681] on span "“Pleasant to the eyes”" at bounding box center [498, 701] width 108 height 40
click at [600, 681] on span "The attraction to what appears beautiful or desirable, even if forbidden." at bounding box center [717, 701] width 284 height 40
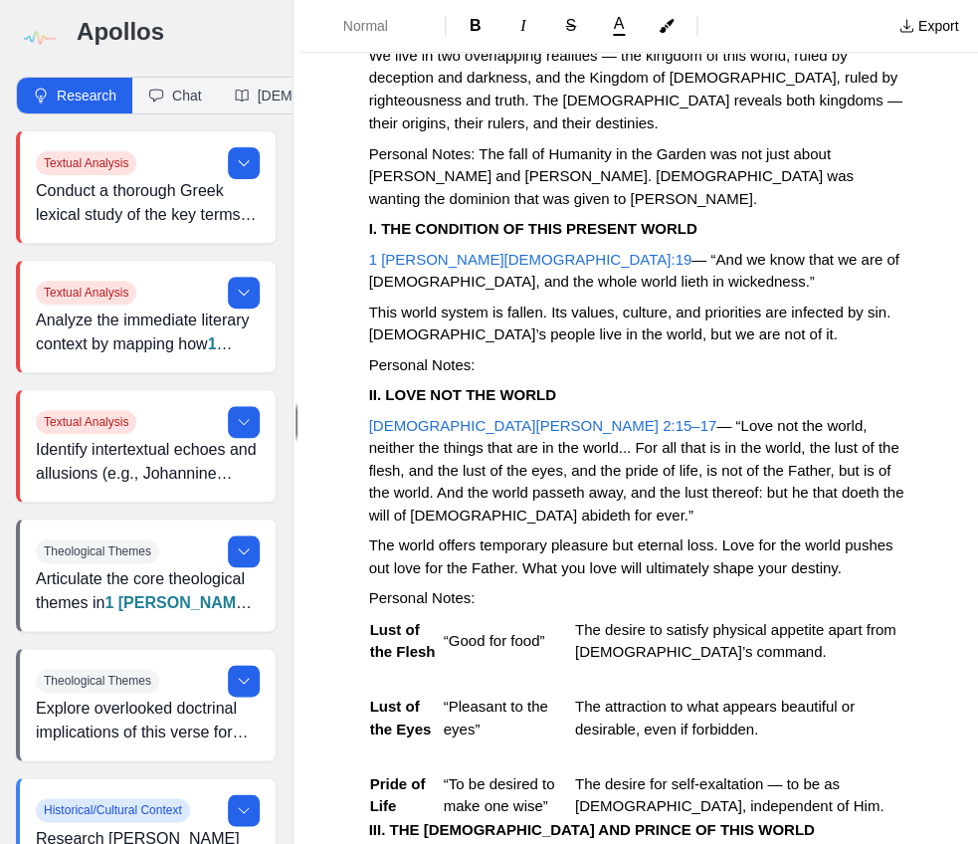
click at [442, 618] on p "Lust of the Flesh" at bounding box center [406, 640] width 72 height 45
click at [450, 631] on span "“Good for food”" at bounding box center [494, 639] width 101 height 17
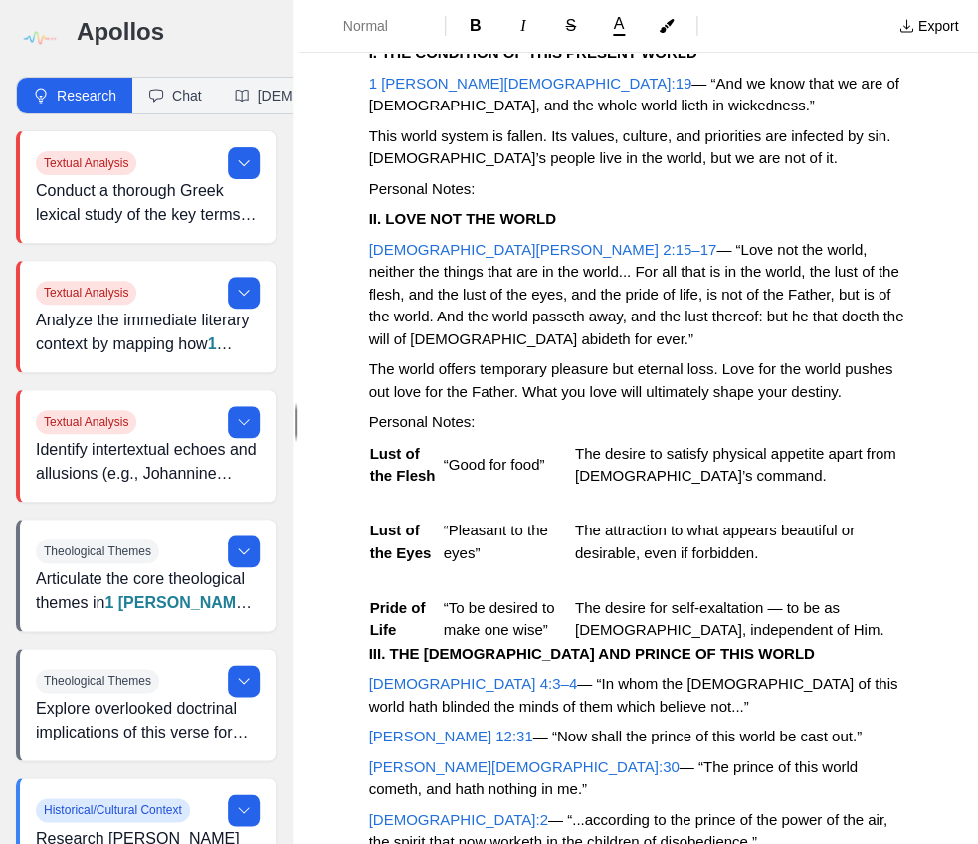
scroll to position [899, 0]
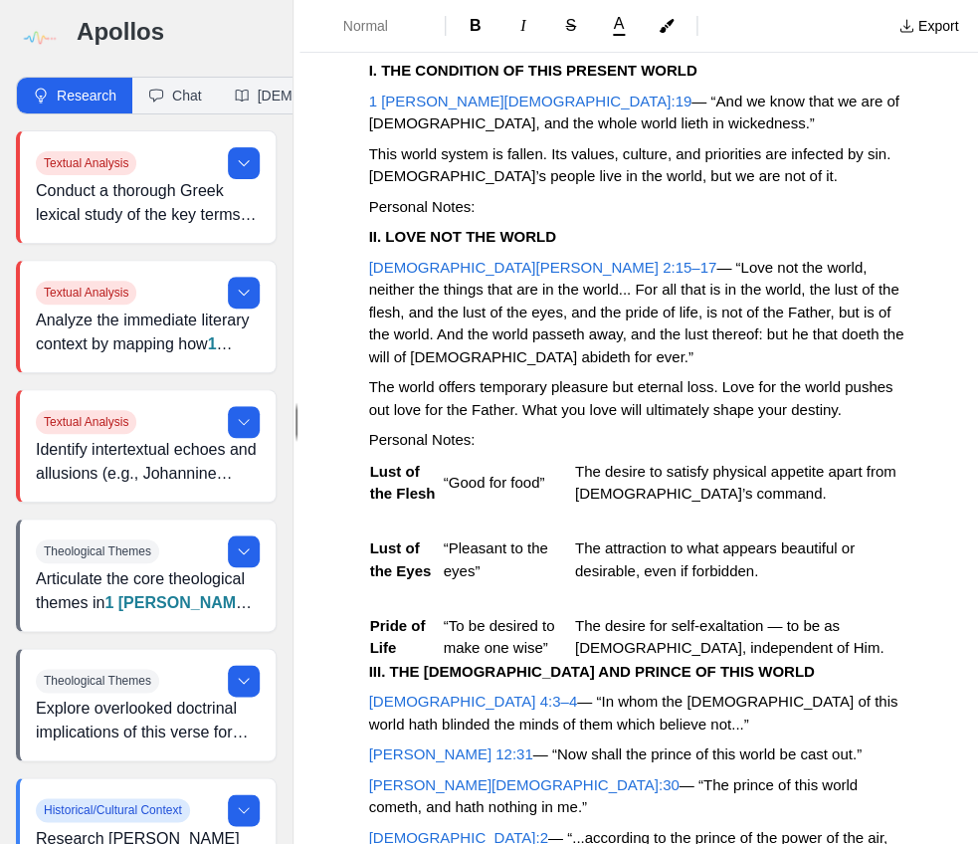
click at [482, 429] on p "Personal Notes:" at bounding box center [638, 440] width 539 height 23
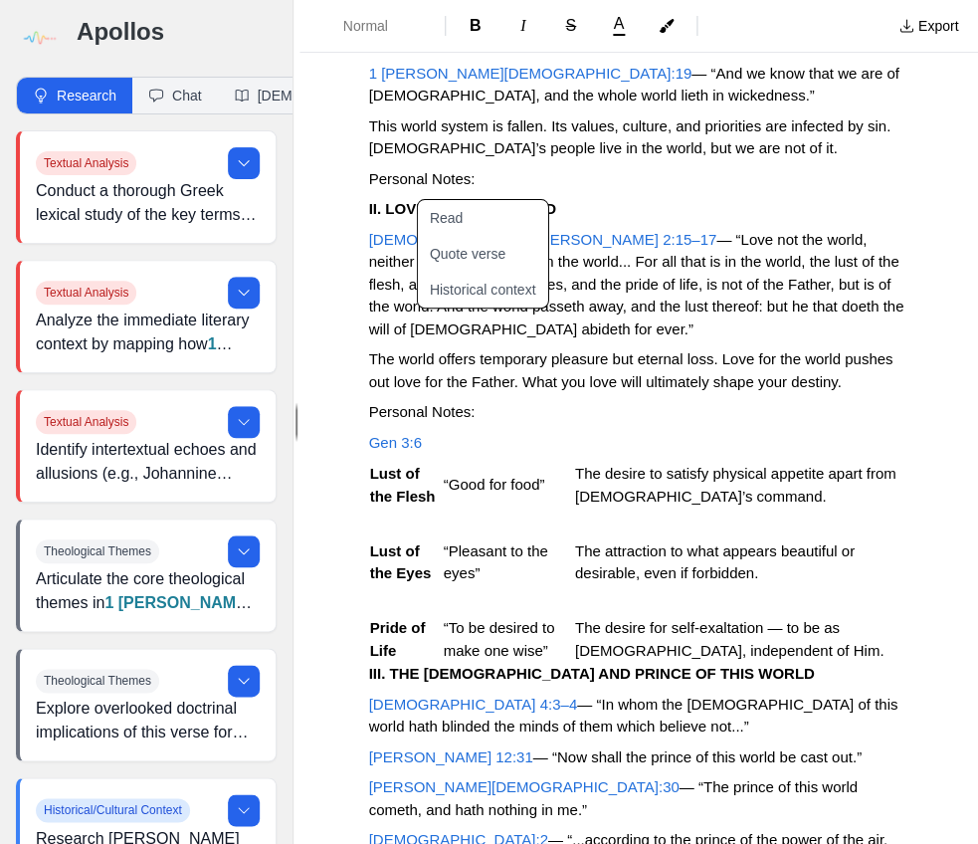
scroll to position [929, 0]
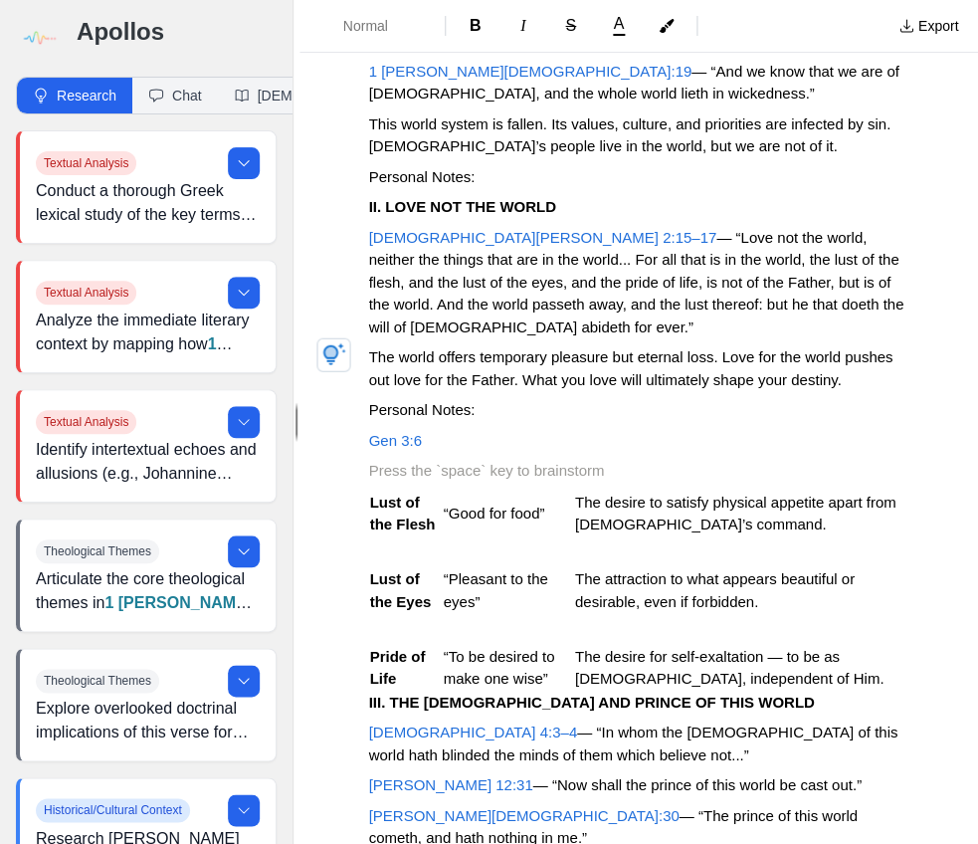
click at [424, 430] on p "Gen 3:6" at bounding box center [638, 441] width 539 height 23
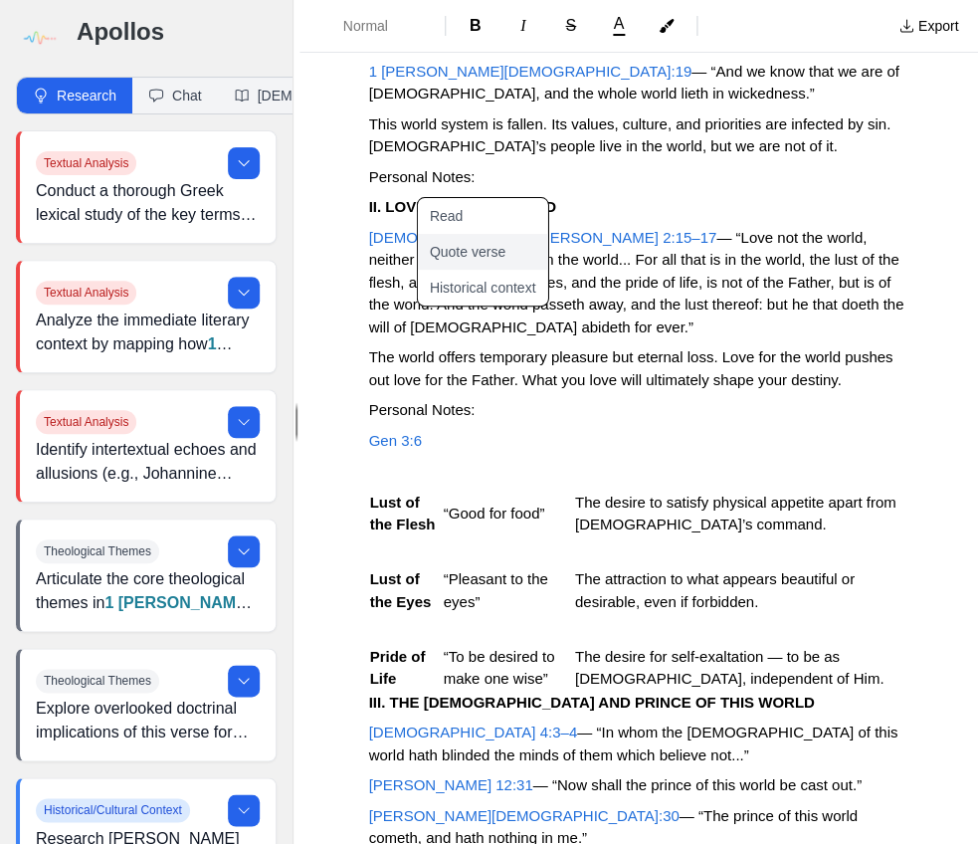
click at [492, 259] on button "Quote verse" at bounding box center [494, 252] width 154 height 36
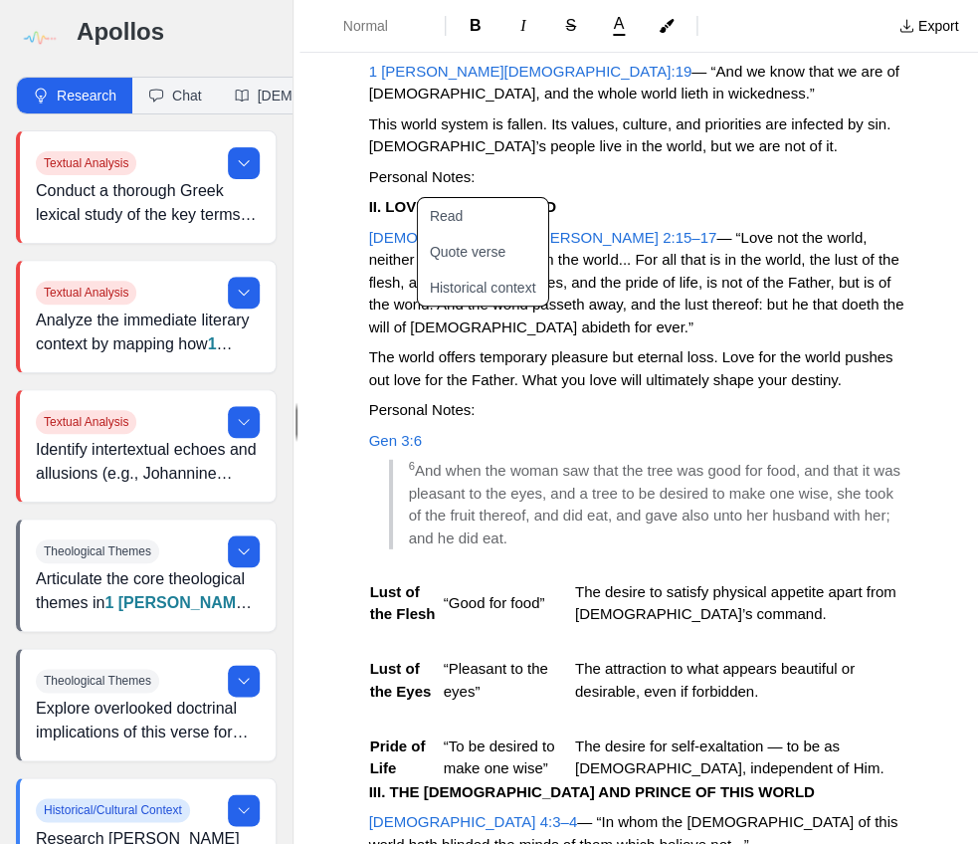
click at [858, 399] on p "Personal Notes:" at bounding box center [638, 410] width 539 height 23
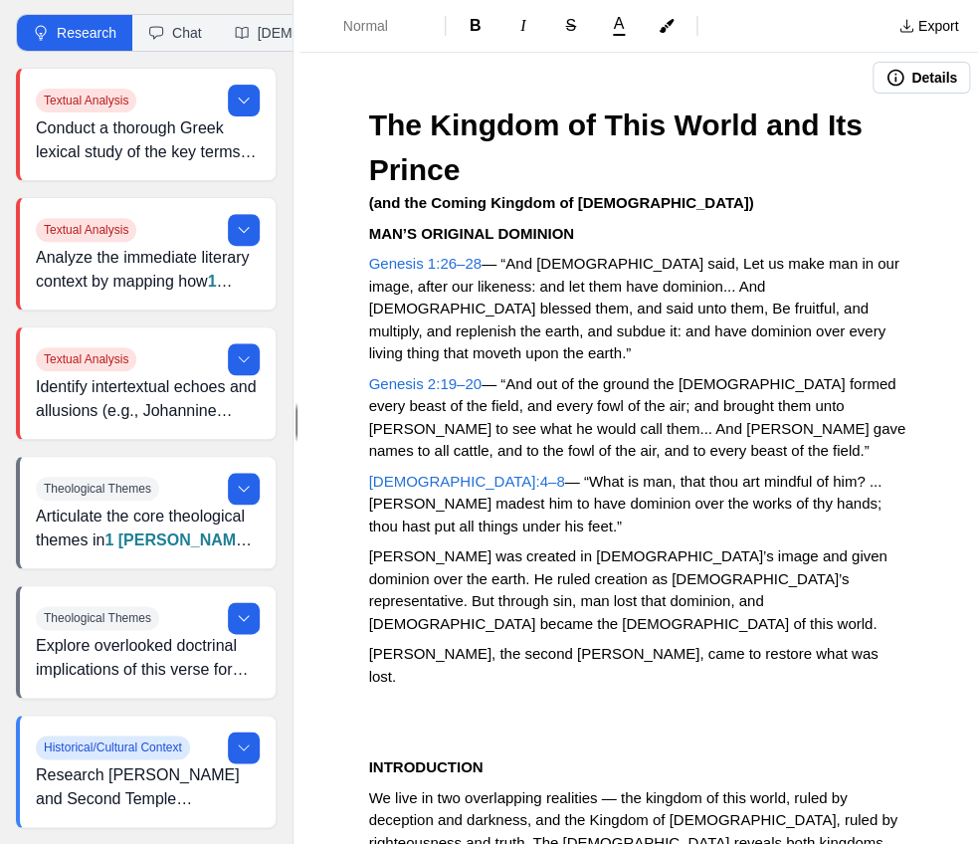
scroll to position [65, 0]
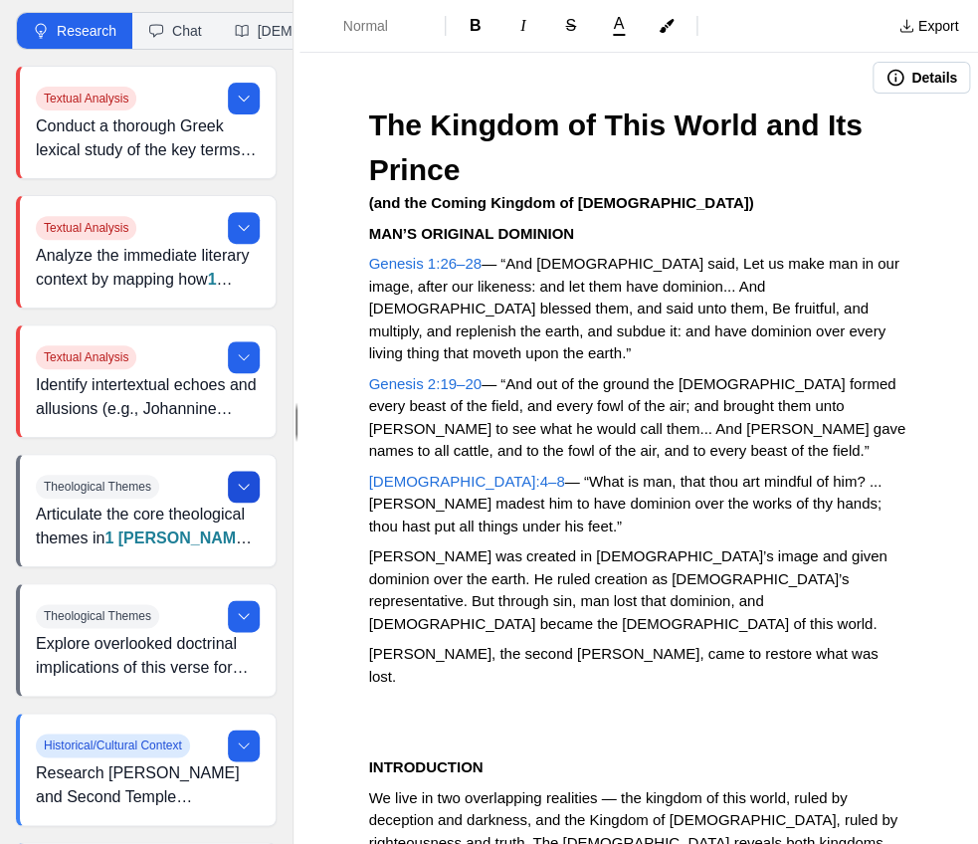
click at [247, 497] on button at bounding box center [244, 487] width 32 height 32
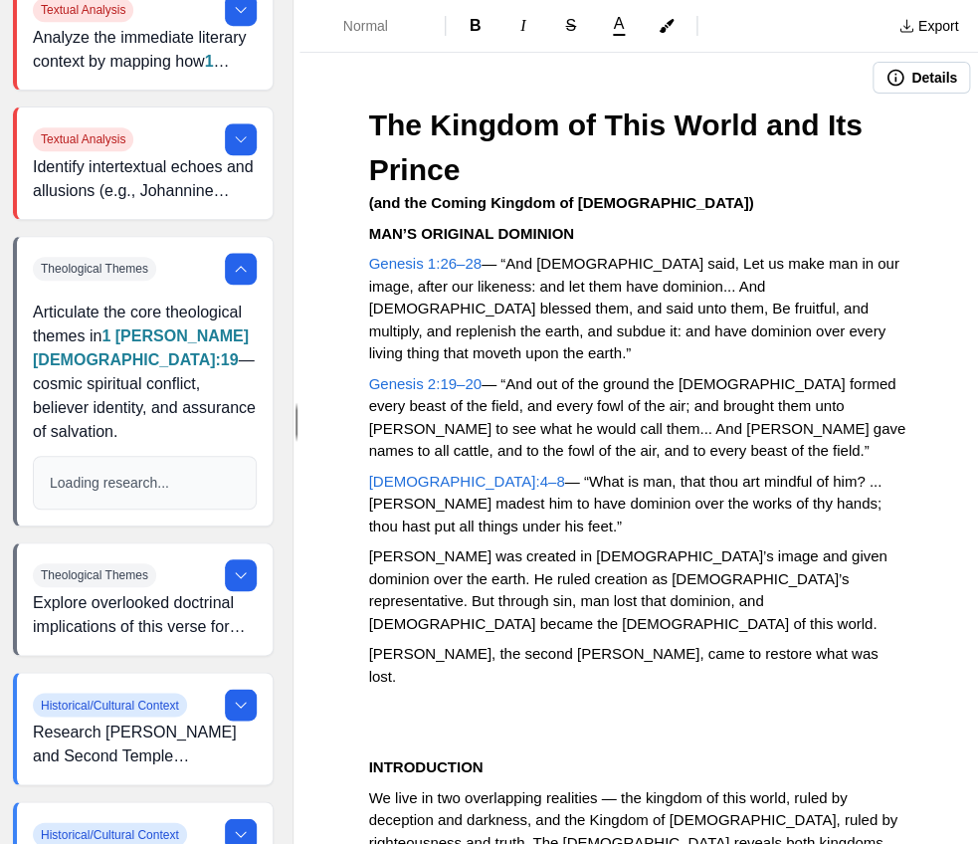
scroll to position [283, 3]
click at [233, 567] on icon at bounding box center [241, 575] width 16 height 16
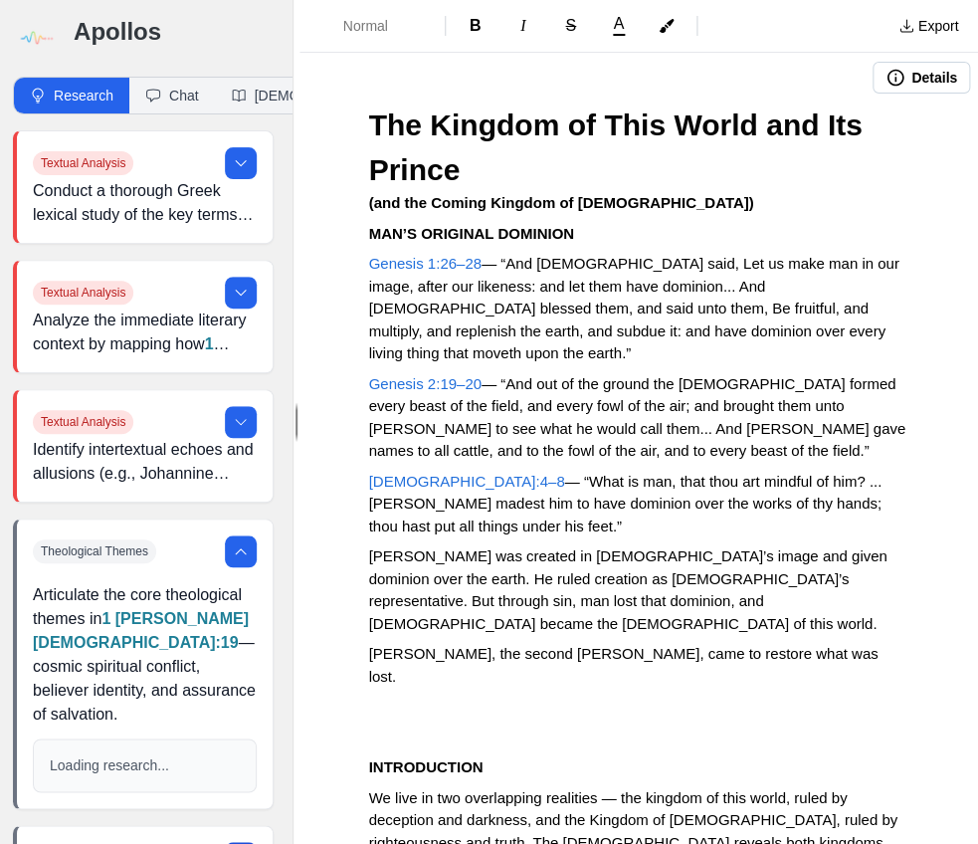
scroll to position [0, 3]
click at [251, 162] on button at bounding box center [241, 163] width 32 height 32
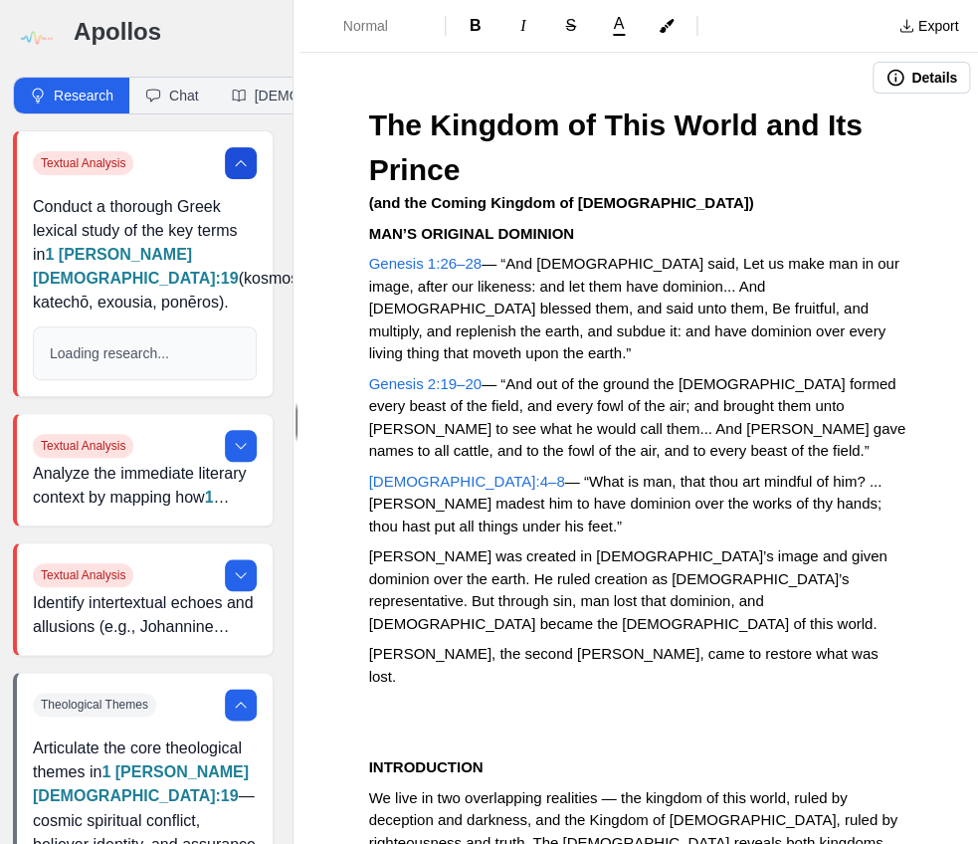
click at [251, 162] on button at bounding box center [241, 163] width 32 height 32
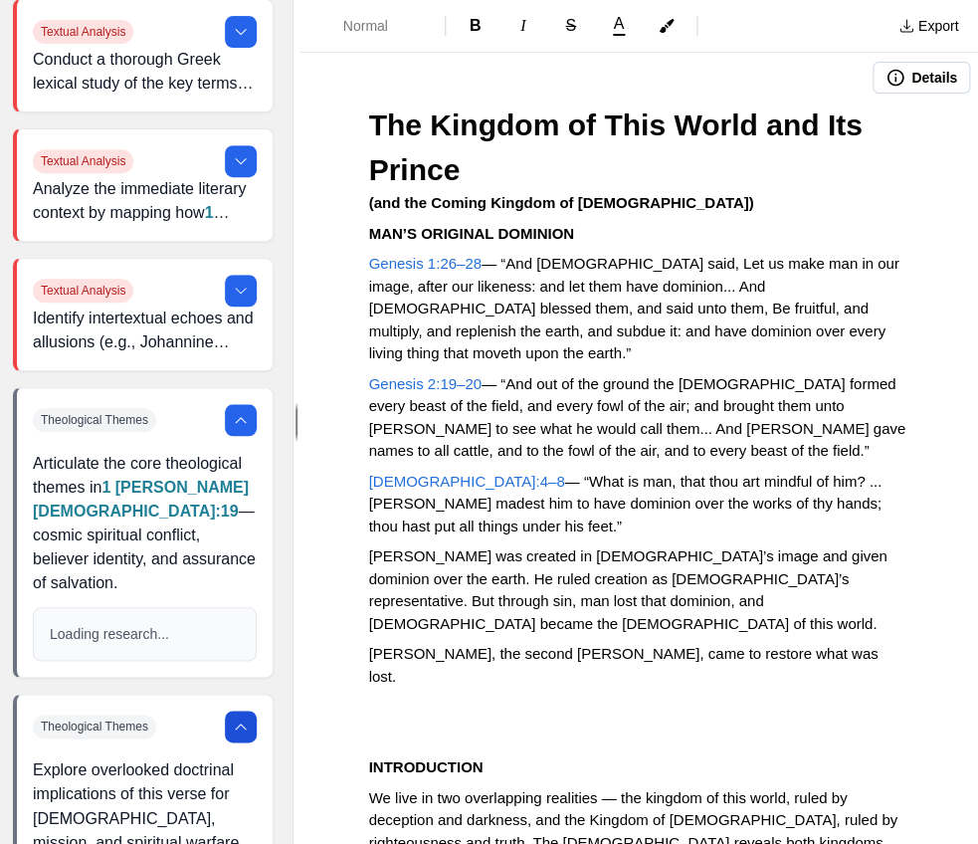
scroll to position [135, 3]
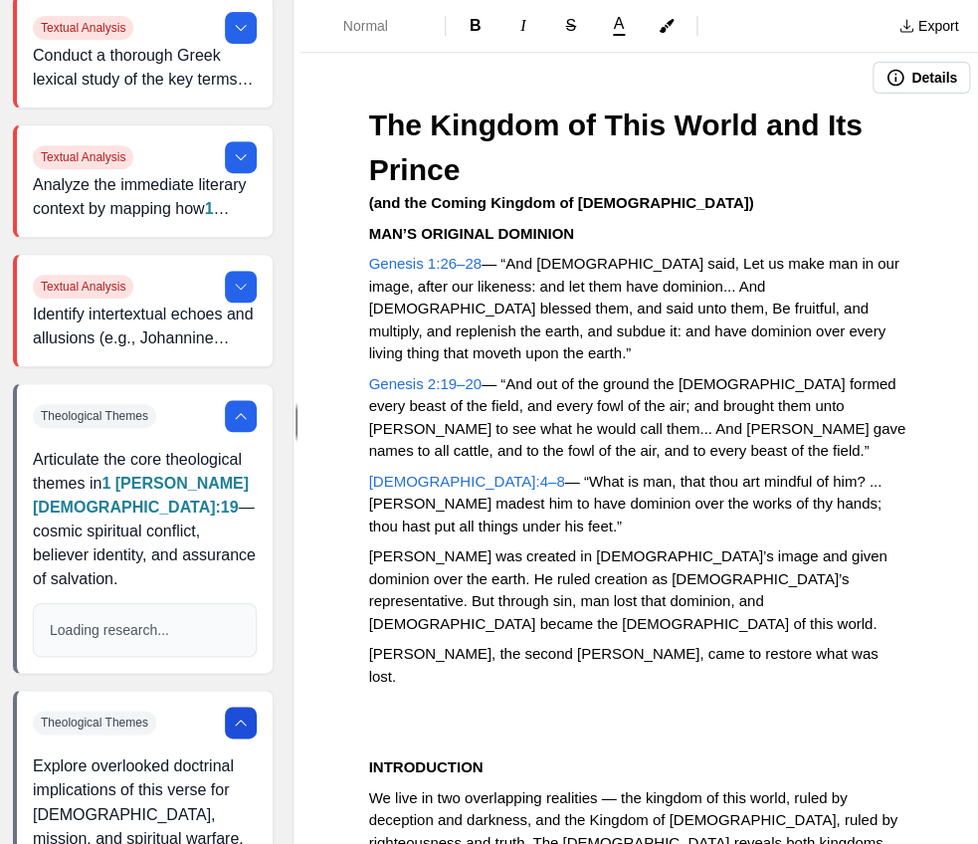
click at [153, 620] on p "Loading research..." at bounding box center [145, 630] width 190 height 20
click at [233, 411] on icon at bounding box center [241, 416] width 16 height 16
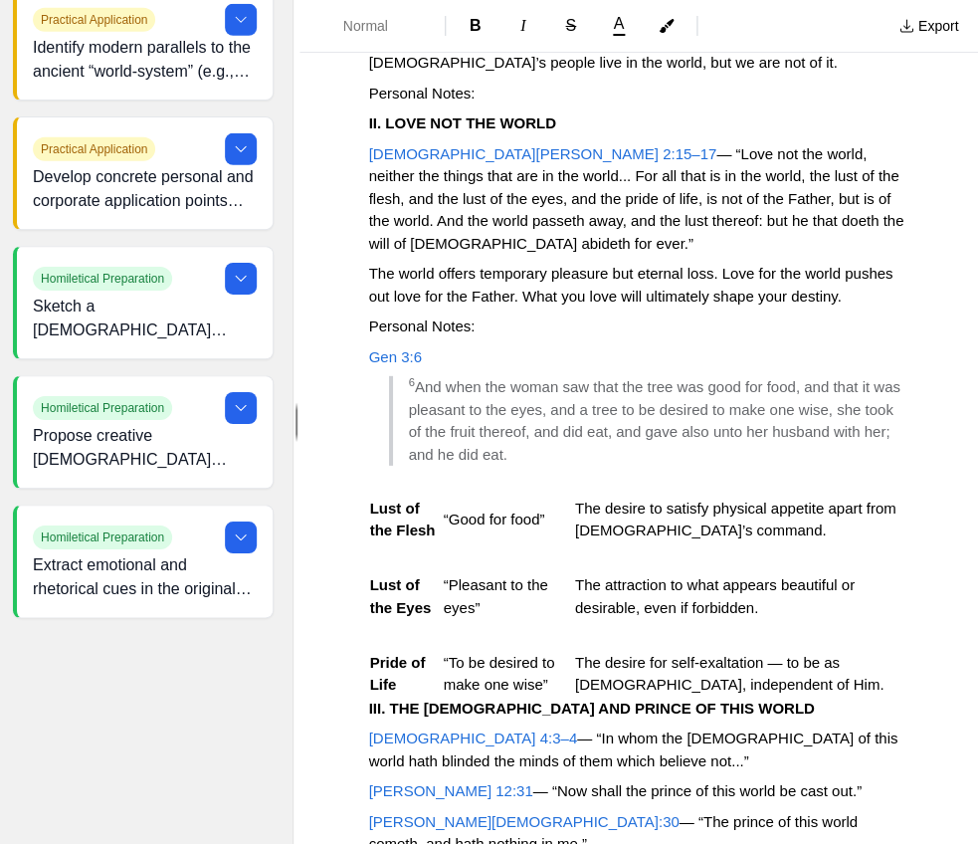
scroll to position [1009, 0]
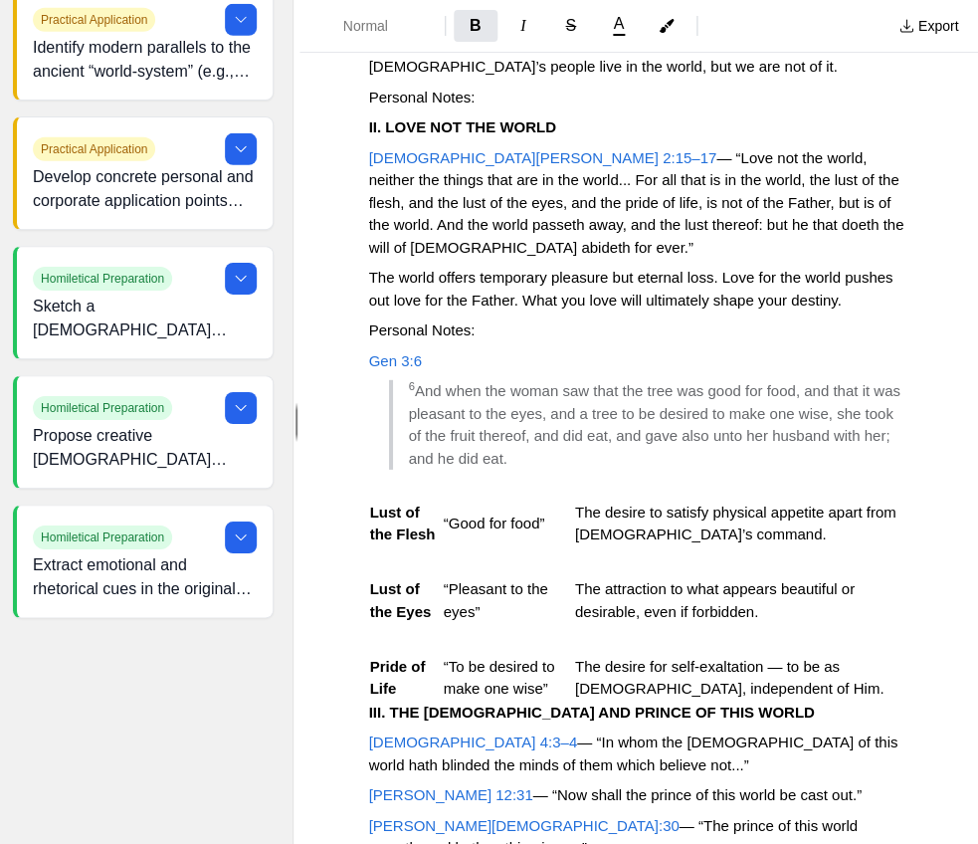
click at [361, 594] on div "The Kingdom of This World and Its Prince (and the Coming Kingdom of Christ) MAN…" at bounding box center [638, 714] width 678 height 3241
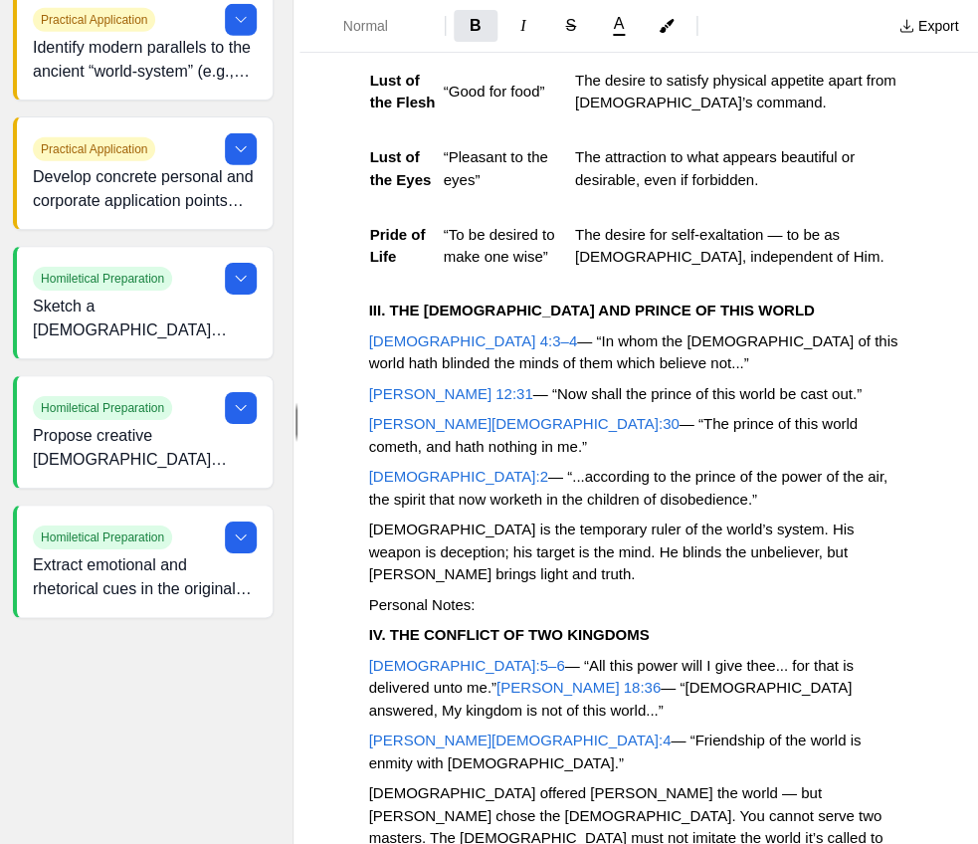
scroll to position [1476, 0]
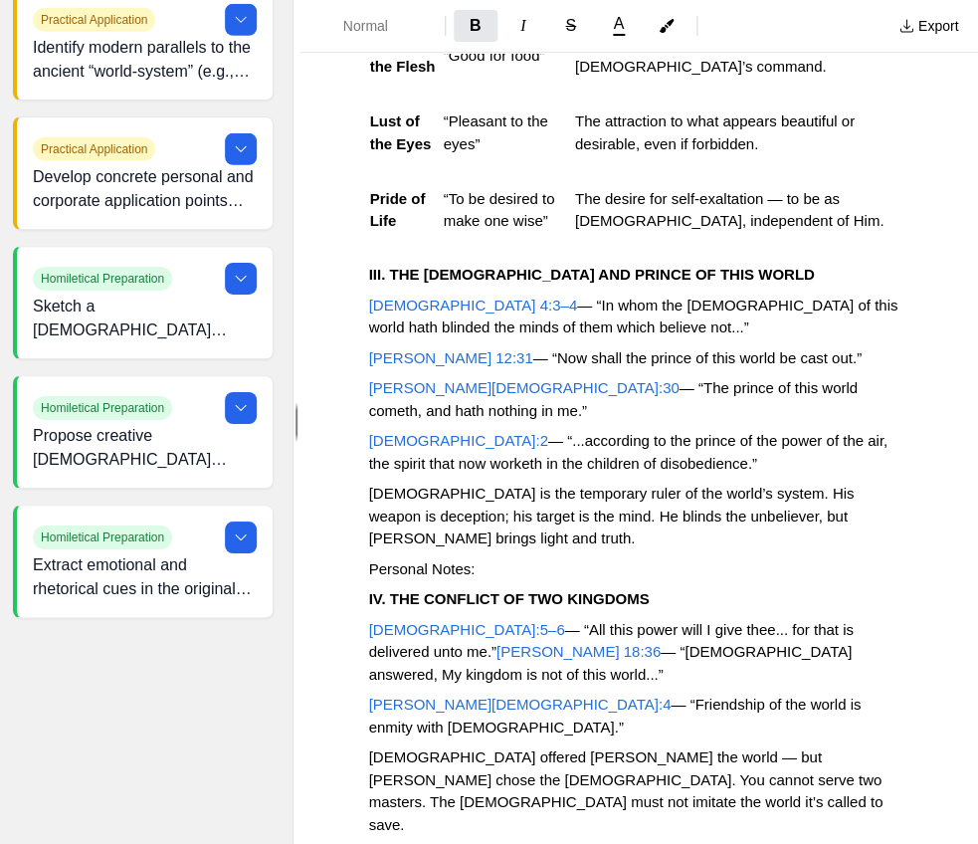
click at [661, 643] on span "John 18:36" at bounding box center [578, 651] width 164 height 17
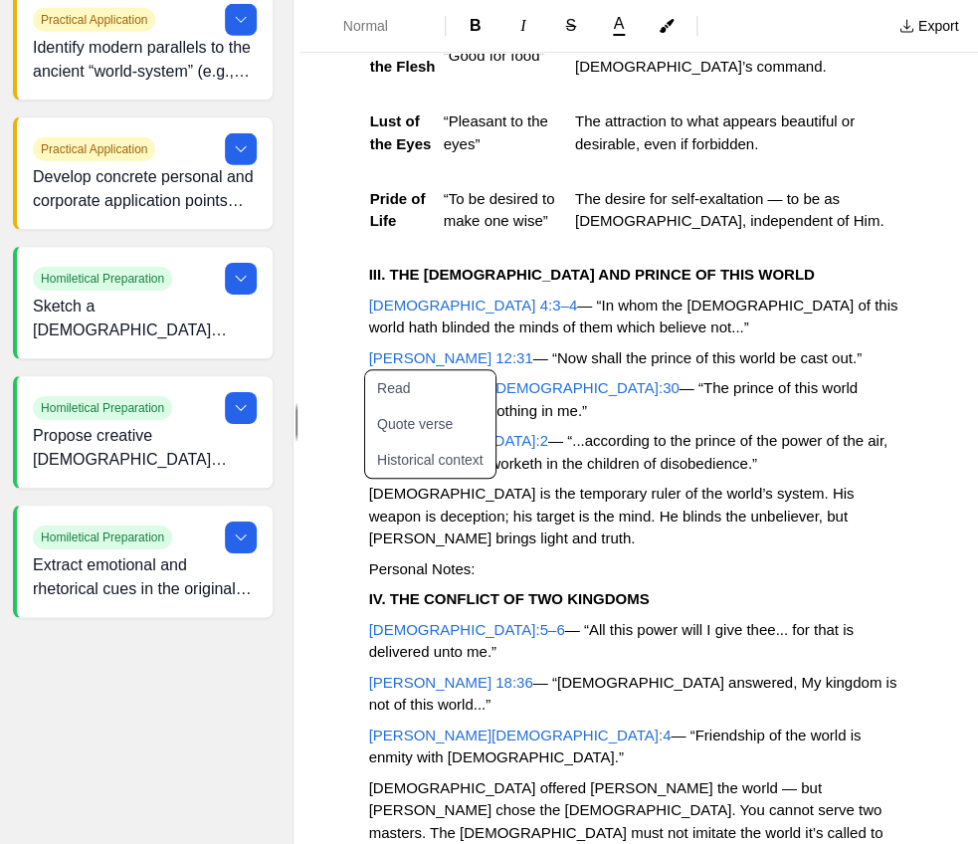
click at [401, 383] on button "Read" at bounding box center [442, 388] width 154 height 36
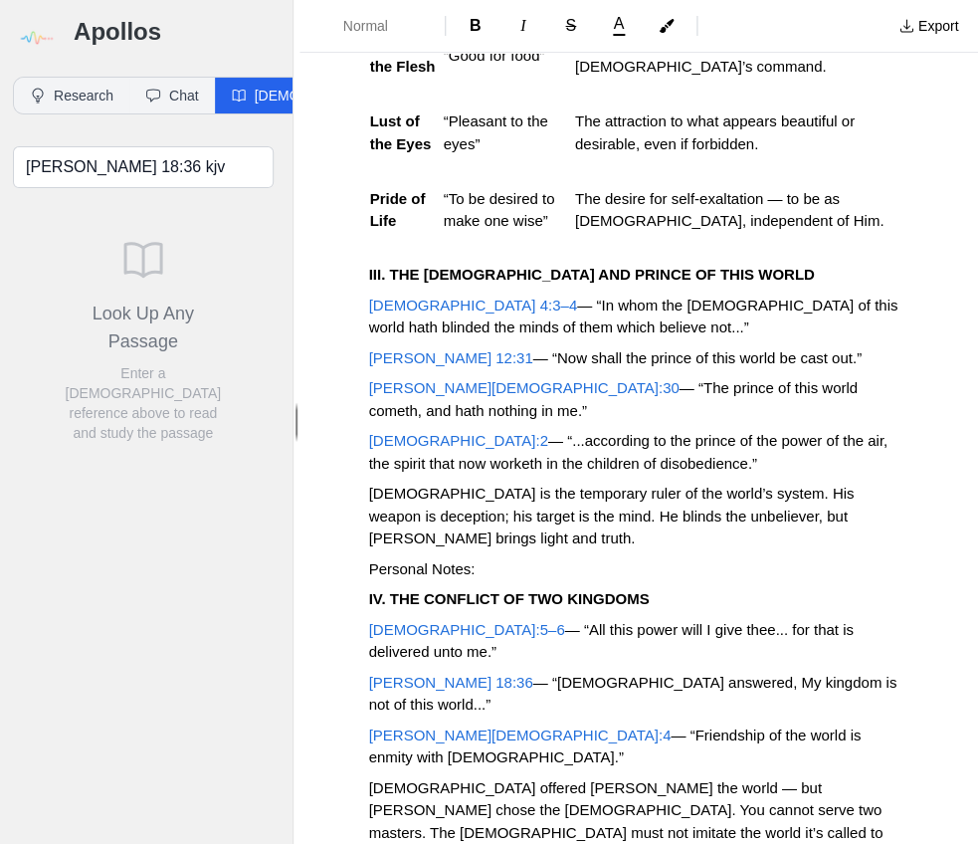
scroll to position [0, 3]
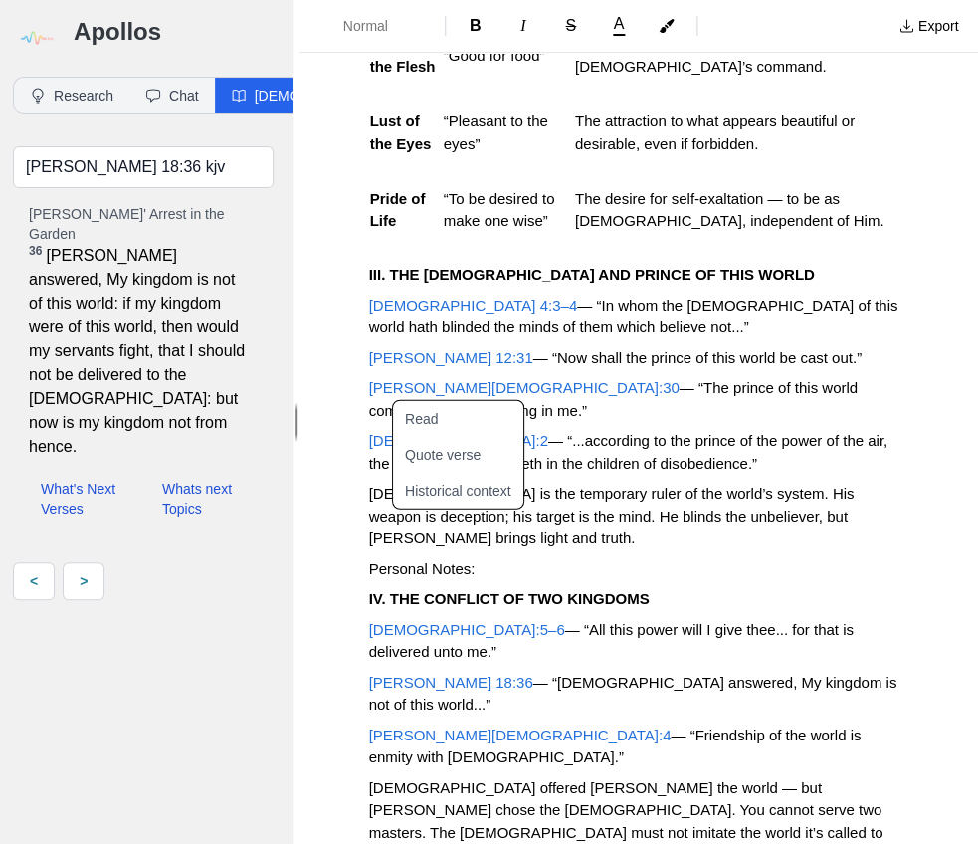
click at [399, 726] on span "James 4:4" at bounding box center [520, 734] width 302 height 17
click at [446, 423] on button "Read" at bounding box center [470, 419] width 154 height 36
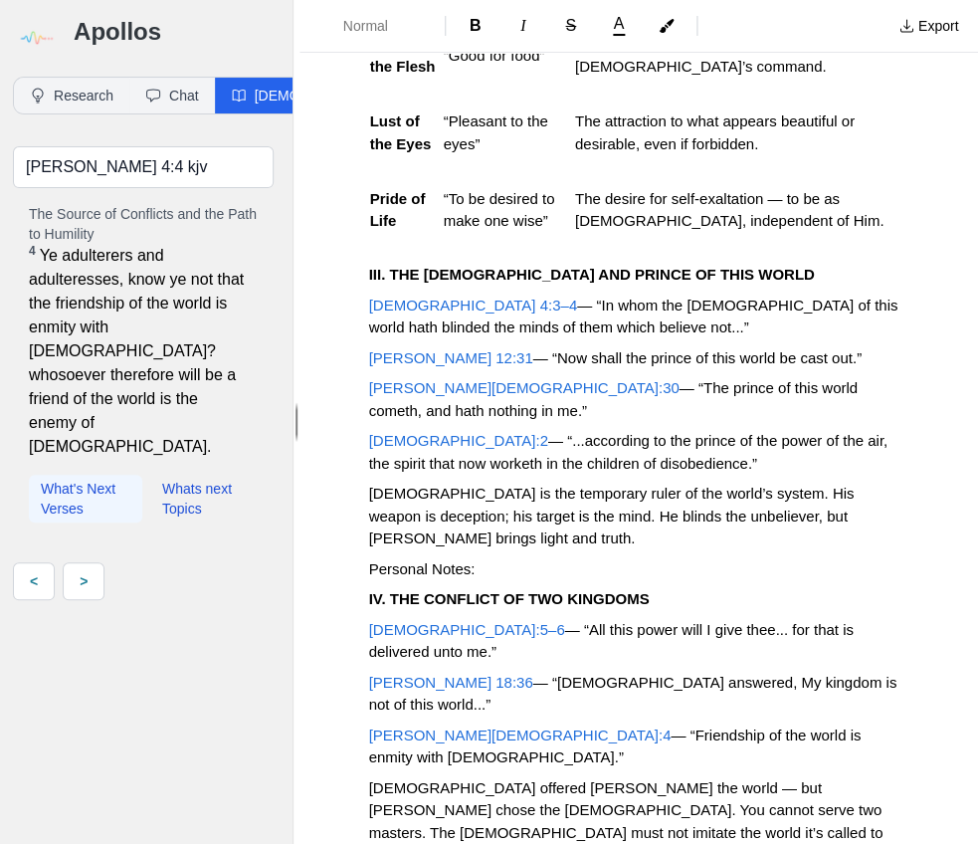
click at [96, 475] on button "What's Next Verses" at bounding box center [85, 499] width 113 height 48
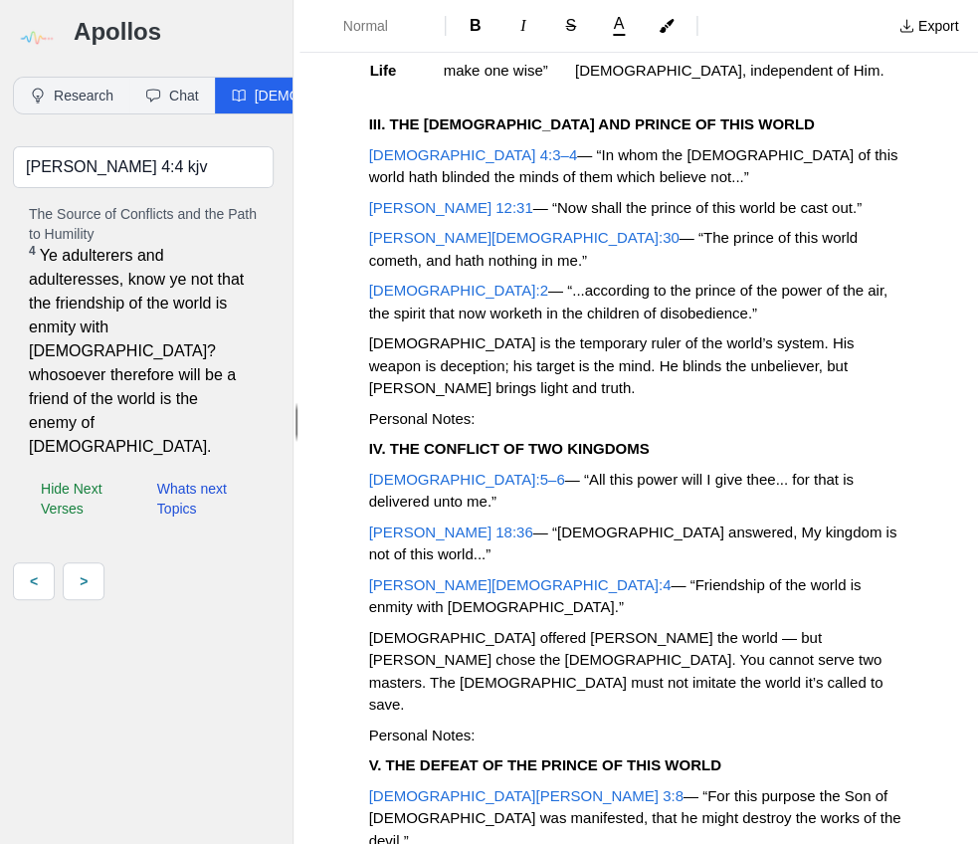
scroll to position [1633, 0]
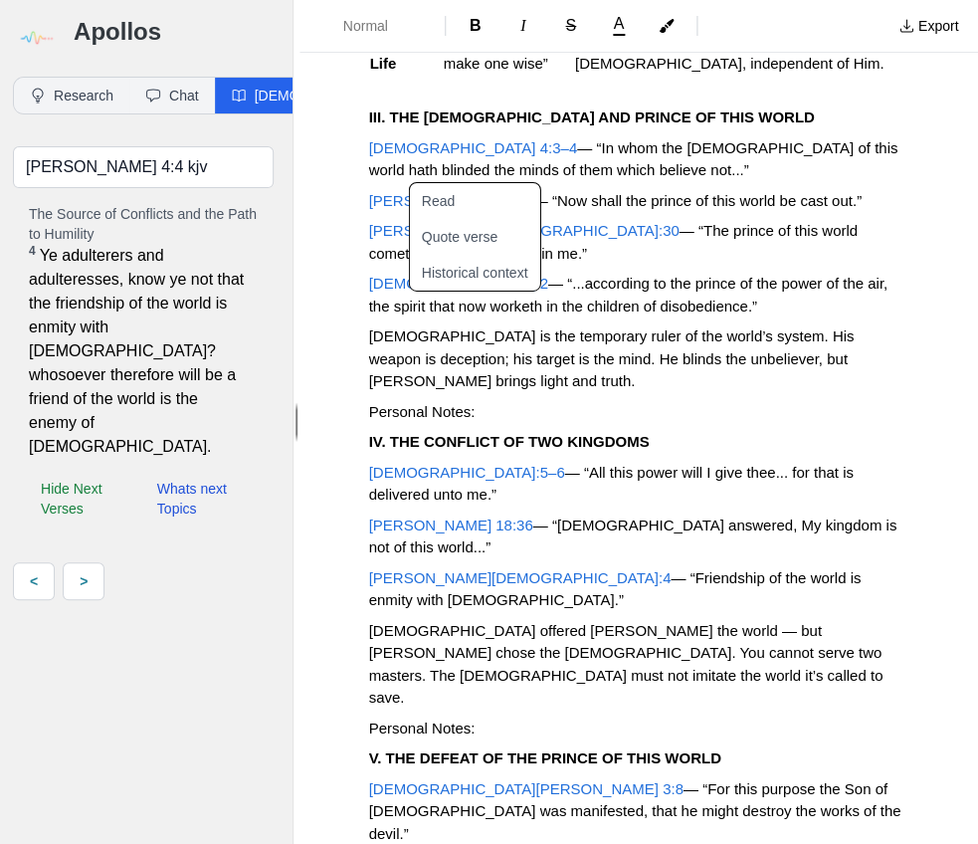
click at [414, 464] on span "Luke 4:5–6" at bounding box center [467, 472] width 196 height 17
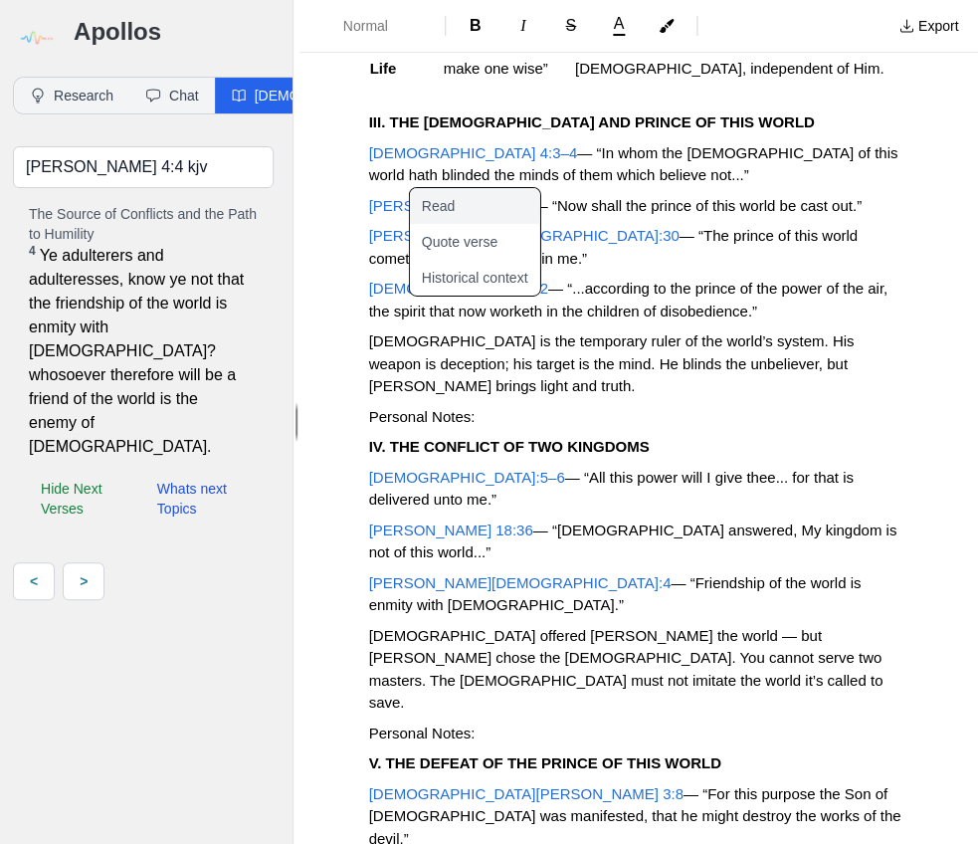
click at [454, 202] on button "Read" at bounding box center [486, 206] width 154 height 36
type input "Luke 4:5-6 kjv"
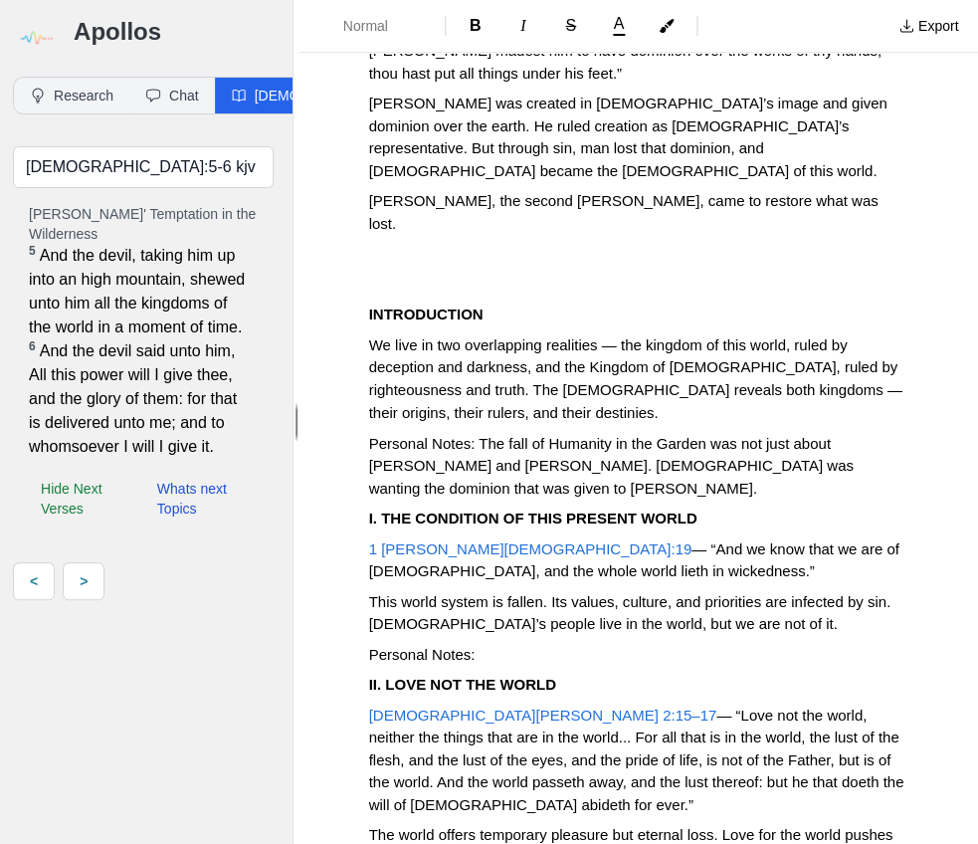
scroll to position [418, 0]
